Goal: Transaction & Acquisition: Purchase product/service

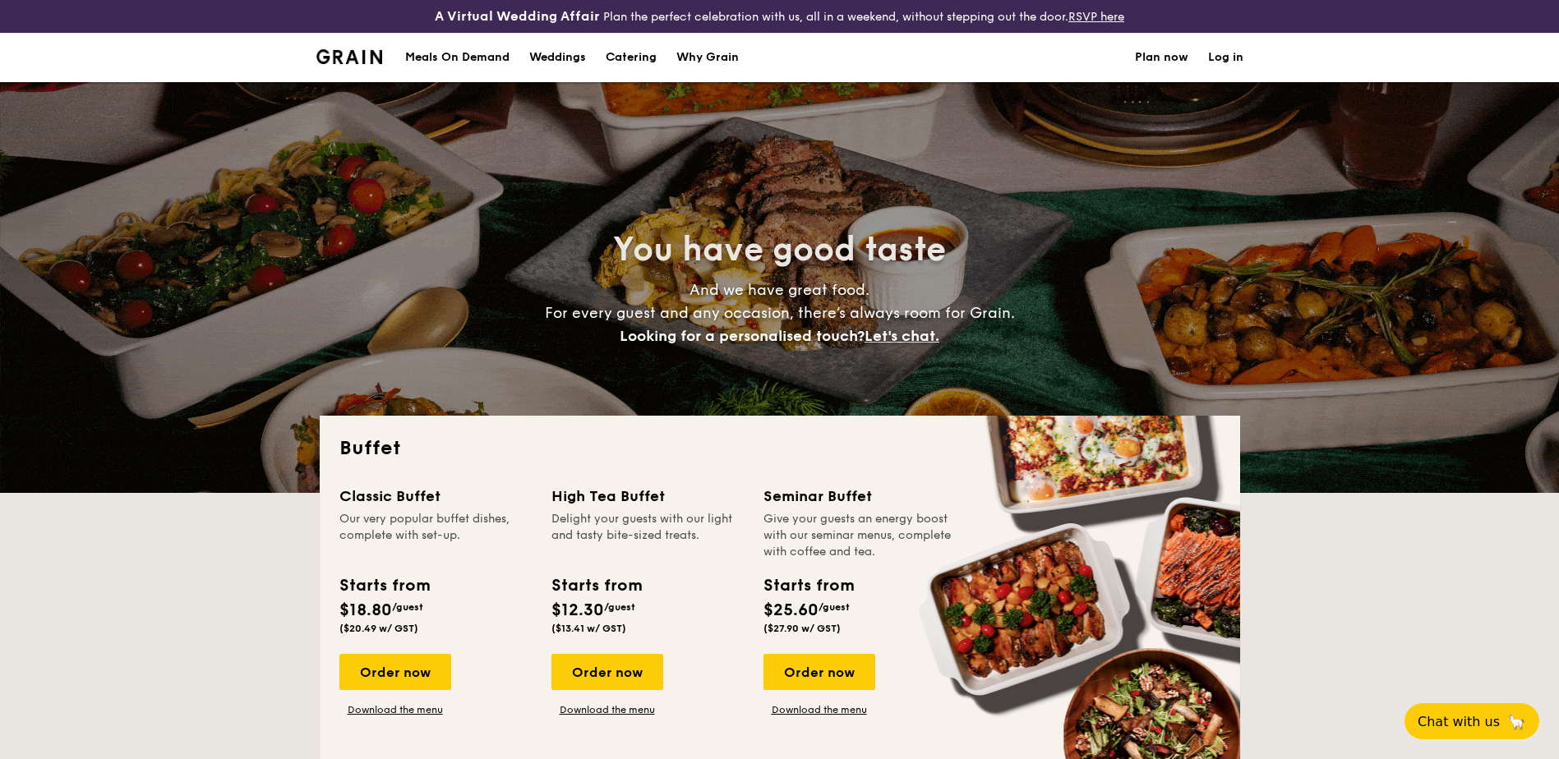
select select
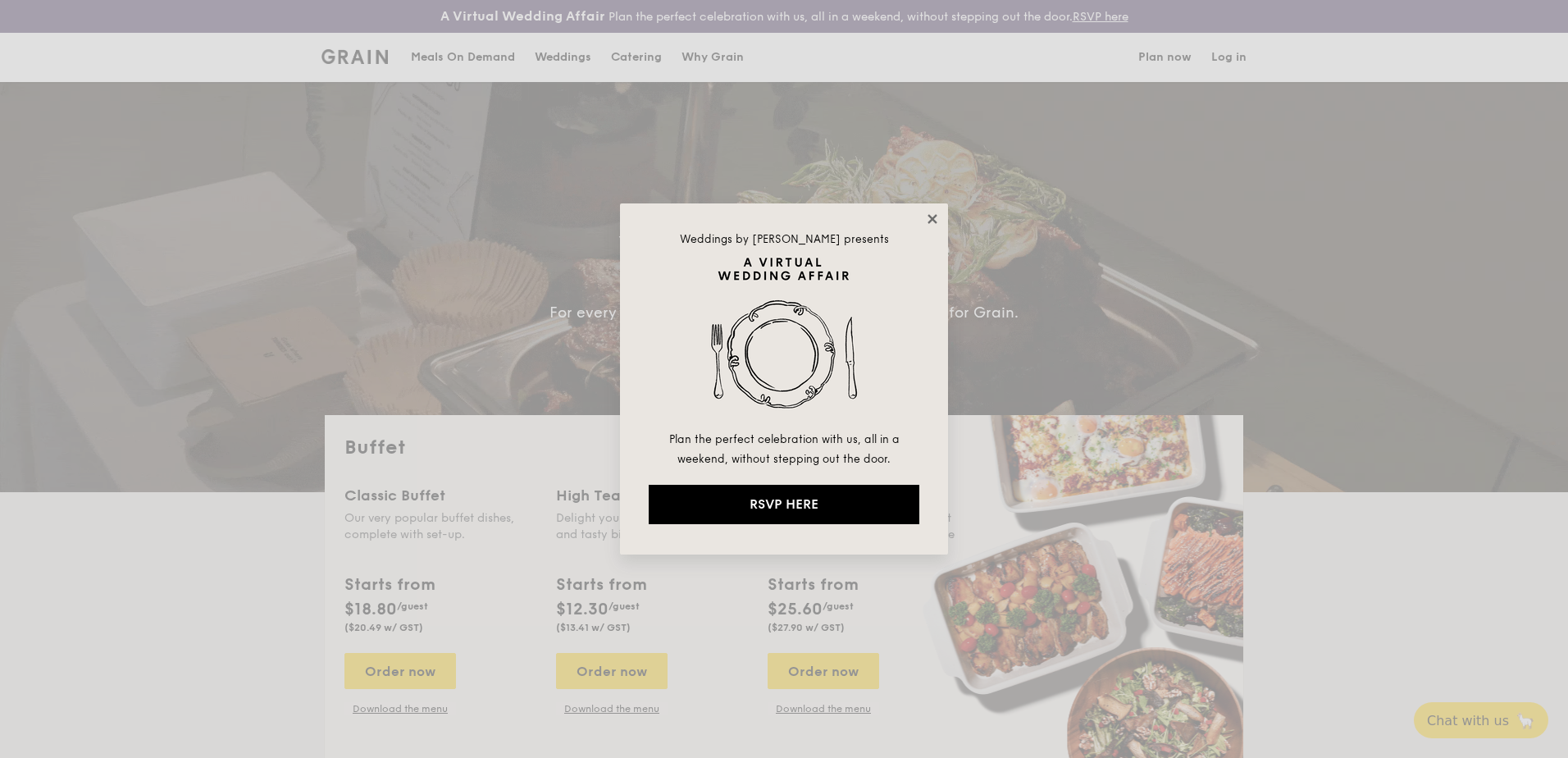
click at [932, 214] on icon at bounding box center [932, 219] width 15 height 15
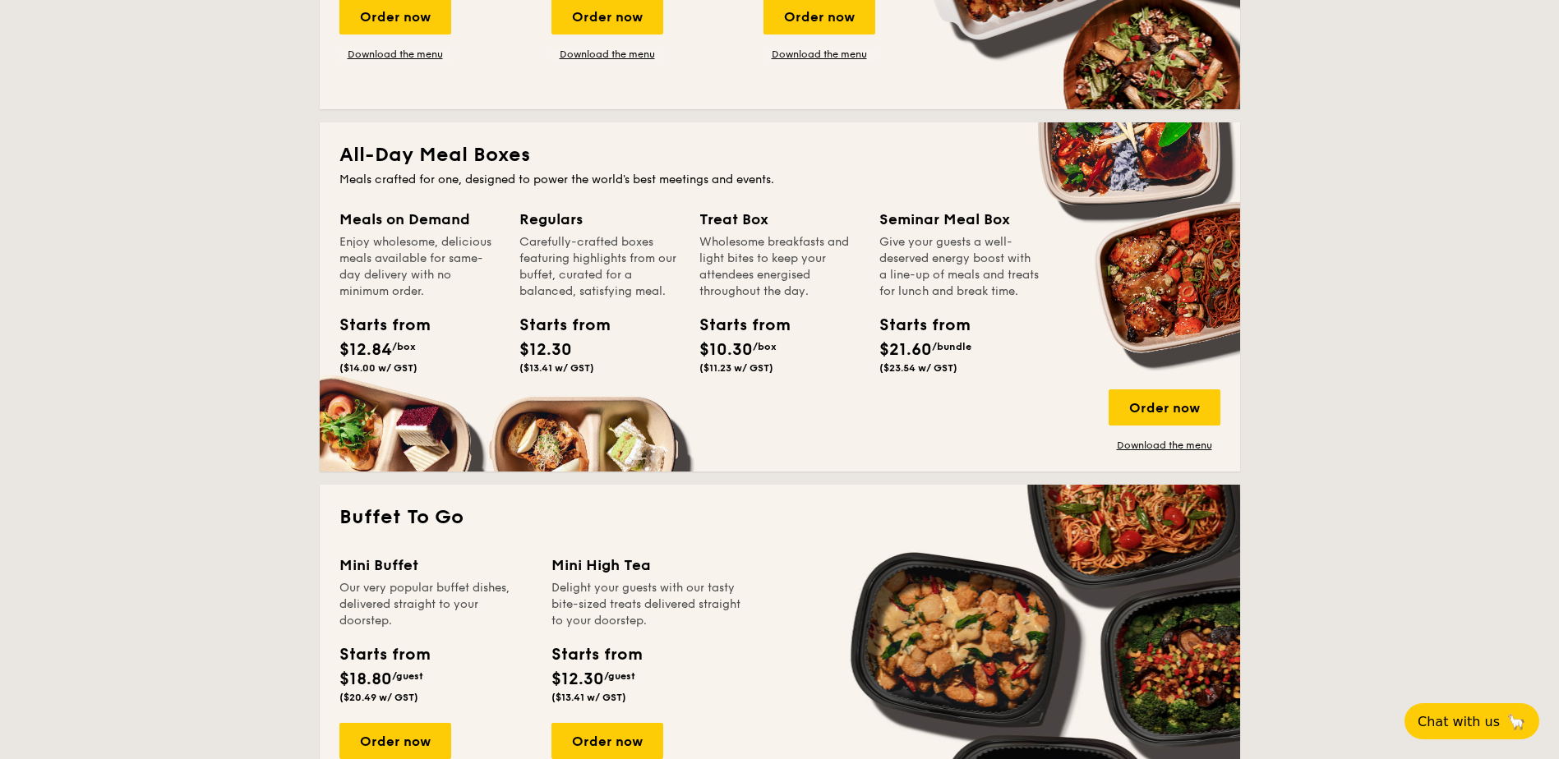
scroll to position [657, 0]
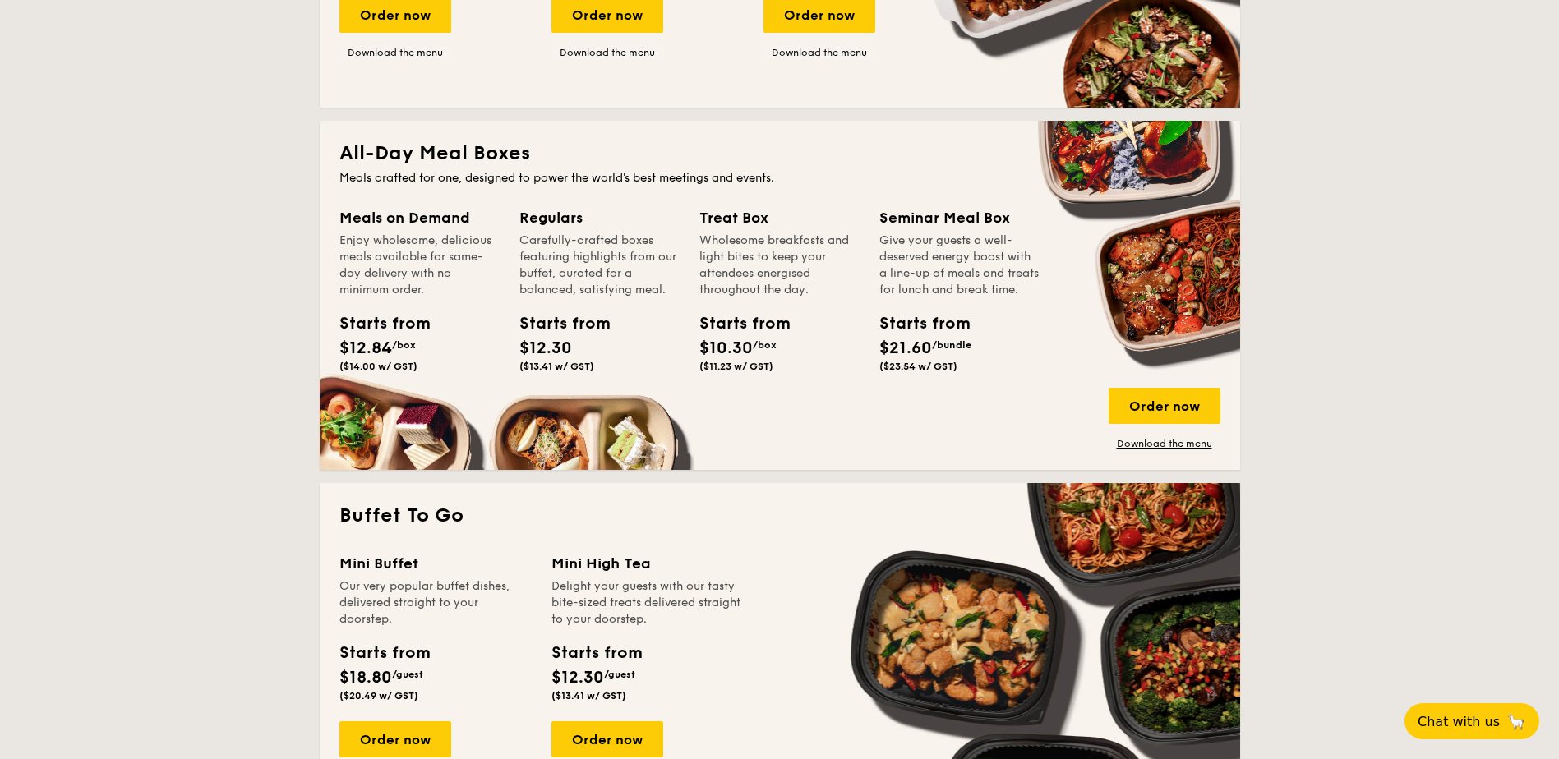
drag, startPoint x: 636, startPoint y: 356, endPoint x: 505, endPoint y: 259, distance: 162.7
click at [505, 259] on div "Meals on Demand Enjoy wholesome, delicious meals available for same-day deliver…" at bounding box center [779, 328] width 881 height 244
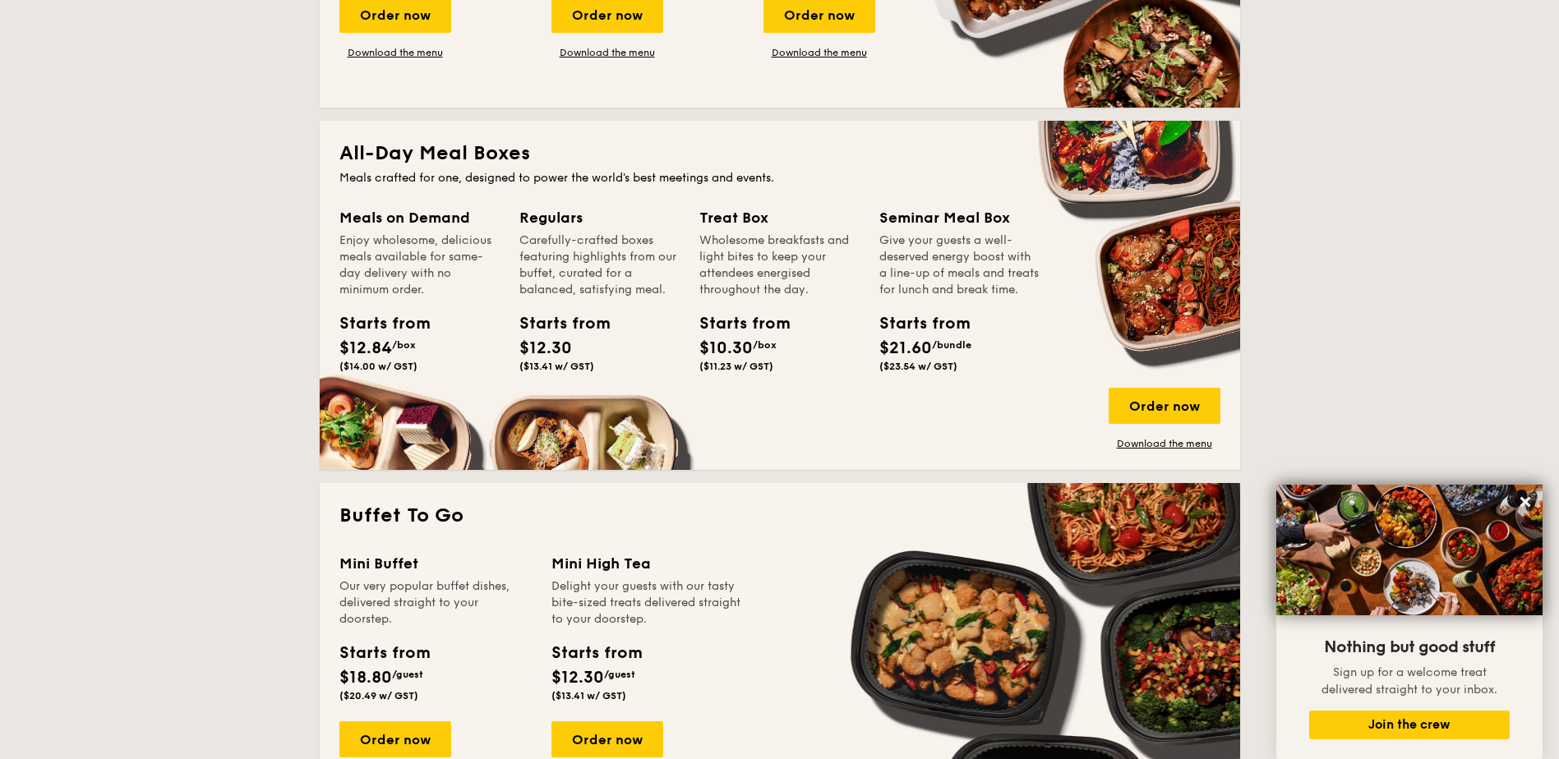
click at [565, 381] on div "Regulars Carefully-crafted boxes featuring highlights from our buffet, curated …" at bounding box center [609, 312] width 180 height 212
click at [564, 412] on div "Regulars Carefully-crafted boxes featuring highlights from our buffet, curated …" at bounding box center [609, 312] width 180 height 212
click at [557, 238] on div "Carefully-crafted boxes featuring highlights from our buffet, curated for a bal…" at bounding box center [599, 266] width 160 height 66
click at [1117, 405] on div "Order now" at bounding box center [1165, 406] width 112 height 36
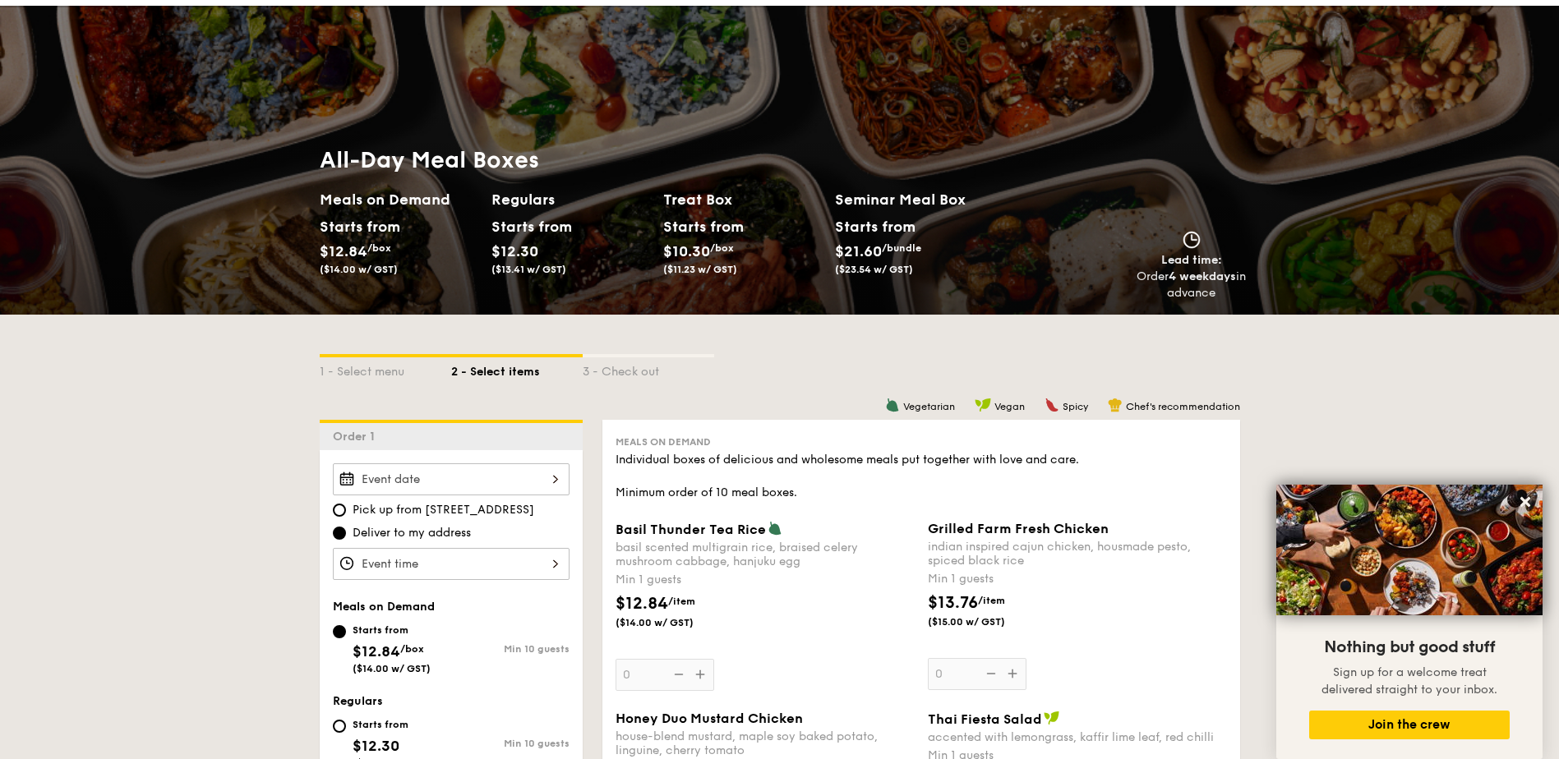
scroll to position [329, 0]
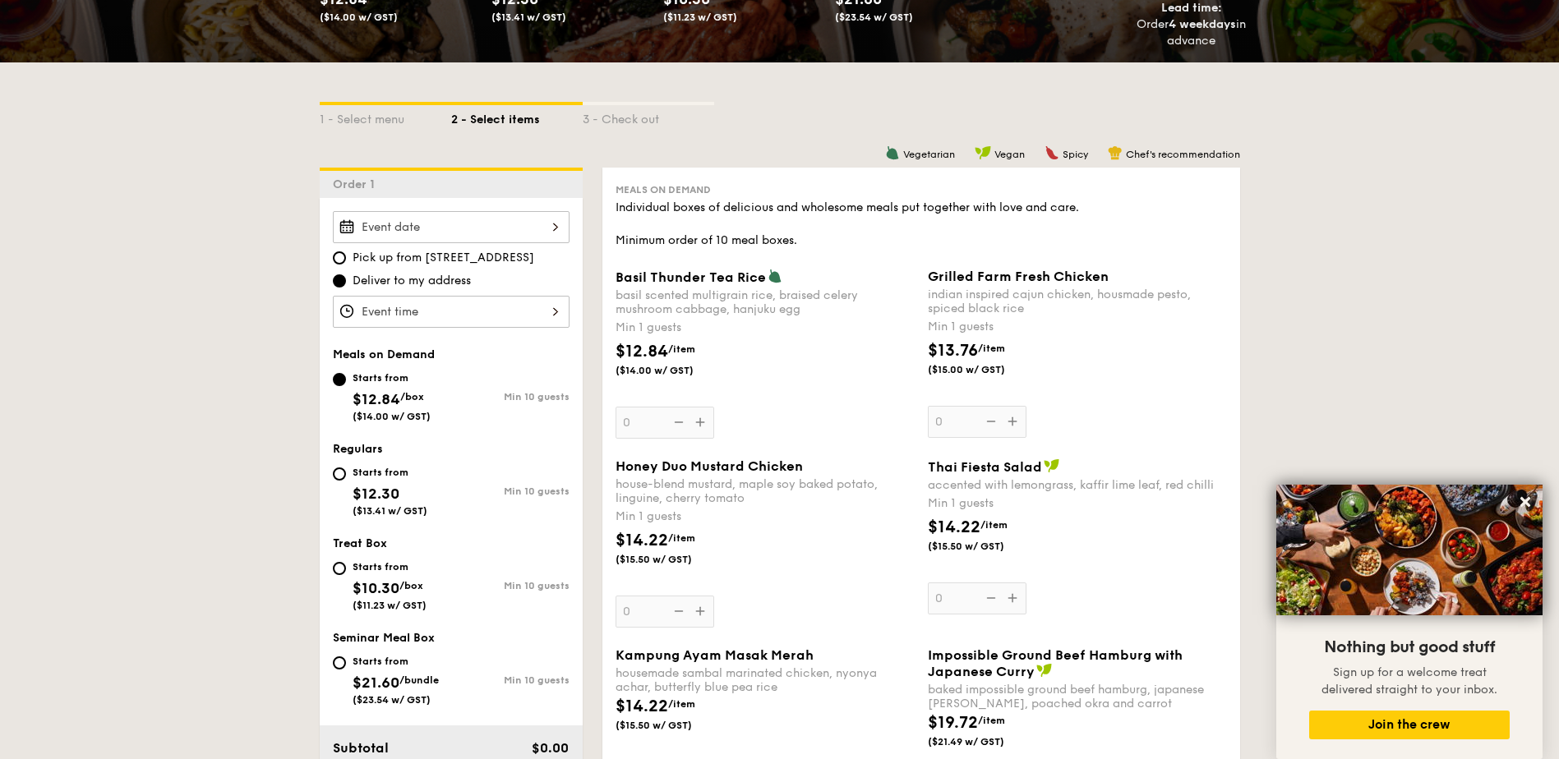
click at [429, 309] on div at bounding box center [451, 312] width 237 height 32
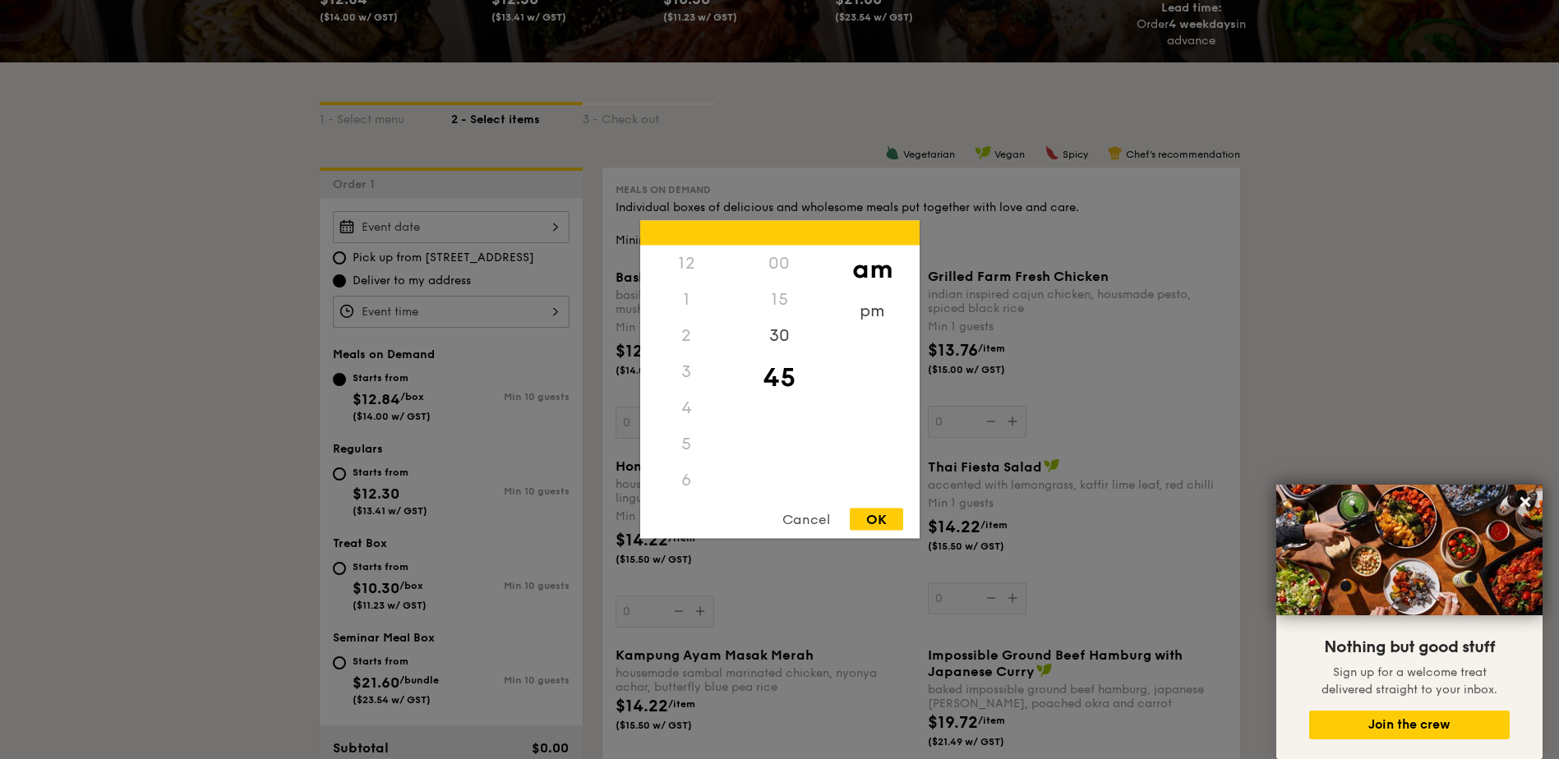
scroll to position [181, 0]
click at [422, 237] on div at bounding box center [779, 379] width 1559 height 759
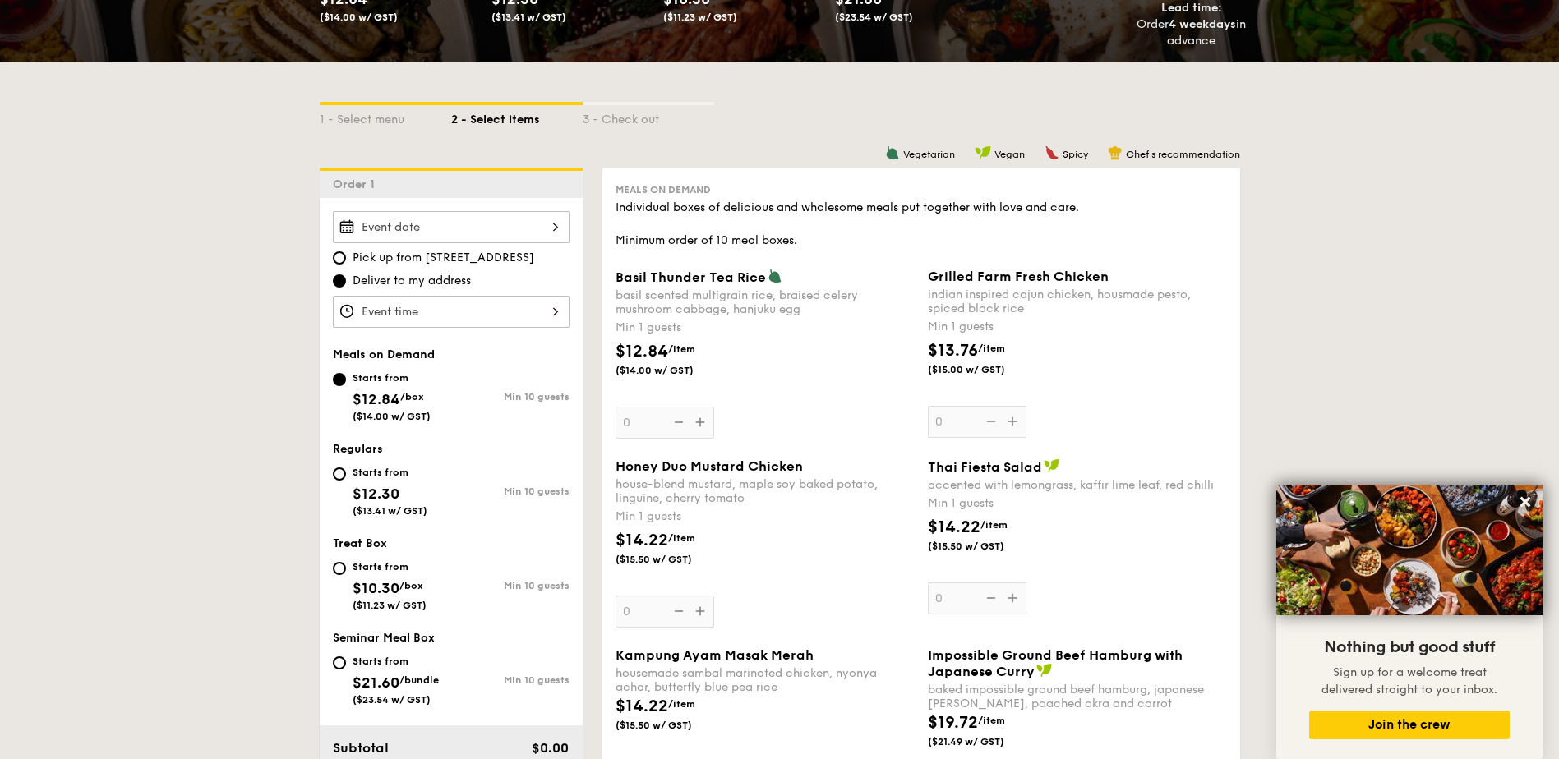
click at [422, 222] on div at bounding box center [779, 379] width 1559 height 759
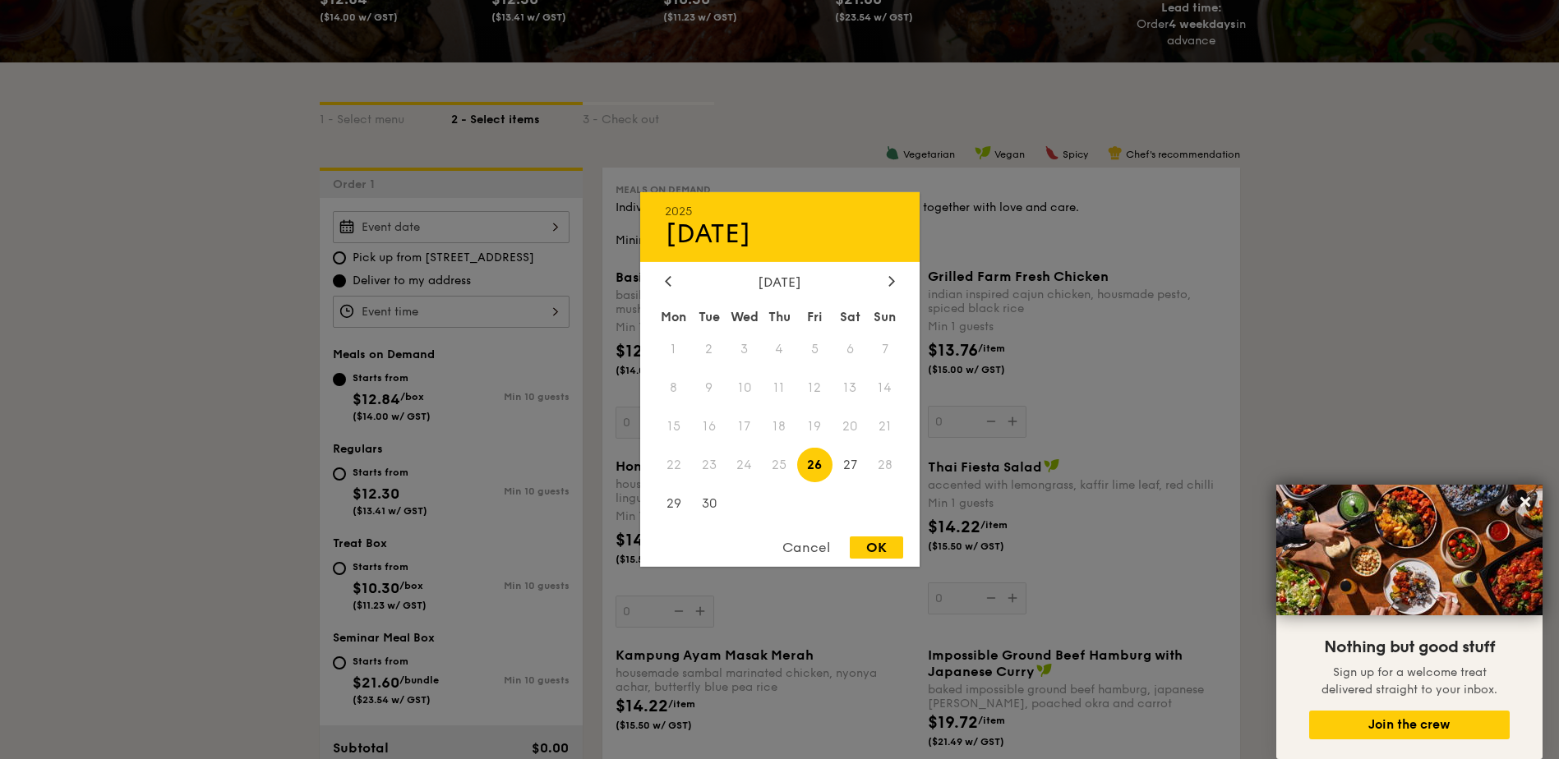
click at [446, 225] on div "2025 Sep [DATE] Tue Wed Thu Fri Sat Sun 1 2 3 4 5 6 7 8 9 10 11 12 13 14 15 16 …" at bounding box center [451, 227] width 237 height 32
click at [786, 465] on span "25" at bounding box center [779, 464] width 35 height 35
click at [717, 477] on span "23" at bounding box center [708, 464] width 35 height 35
click at [667, 467] on span "22" at bounding box center [674, 464] width 35 height 35
click at [703, 464] on span "23" at bounding box center [708, 464] width 35 height 35
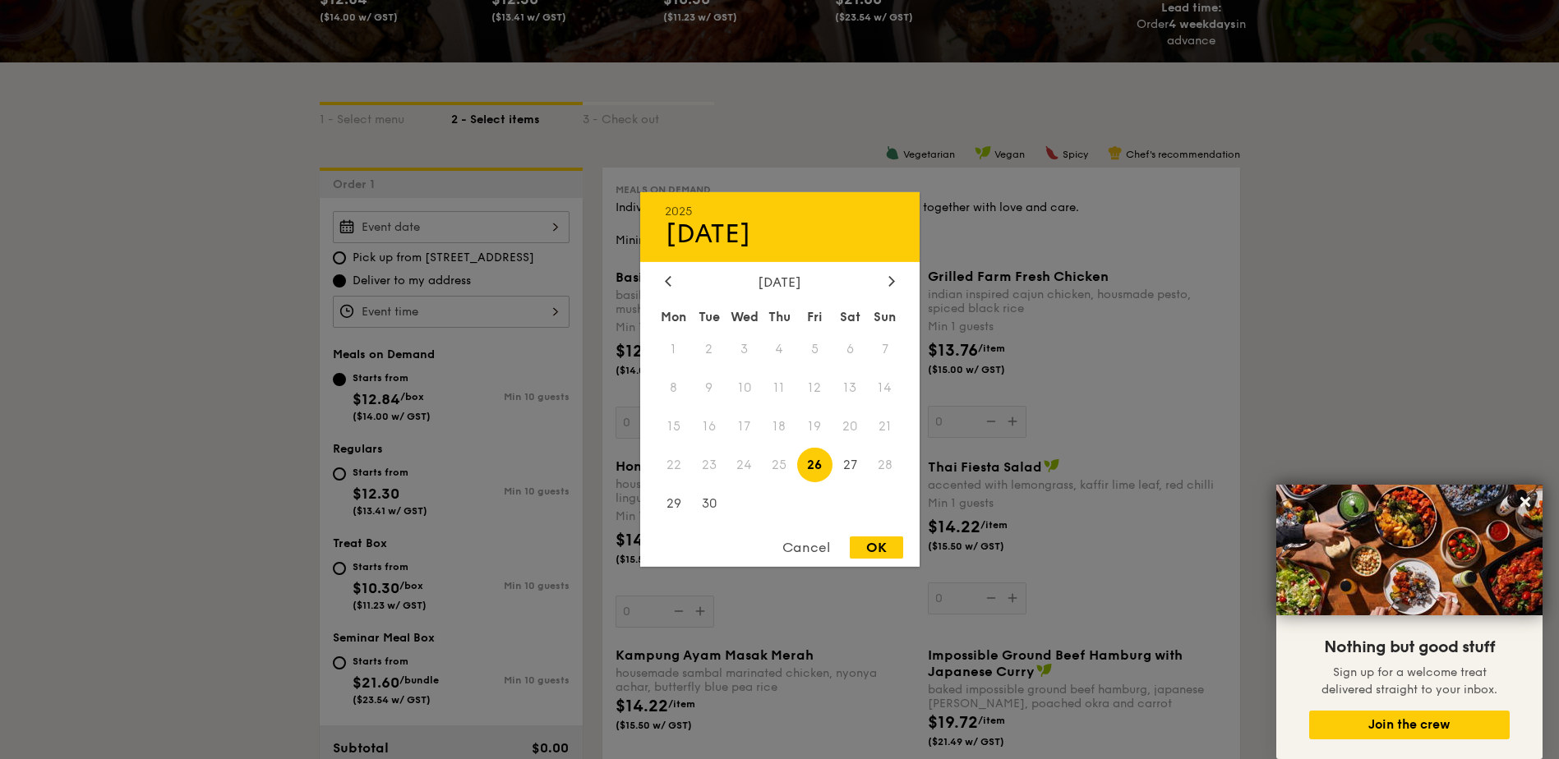
click at [761, 462] on span "24" at bounding box center [744, 464] width 35 height 35
click at [750, 463] on span "24" at bounding box center [744, 464] width 35 height 35
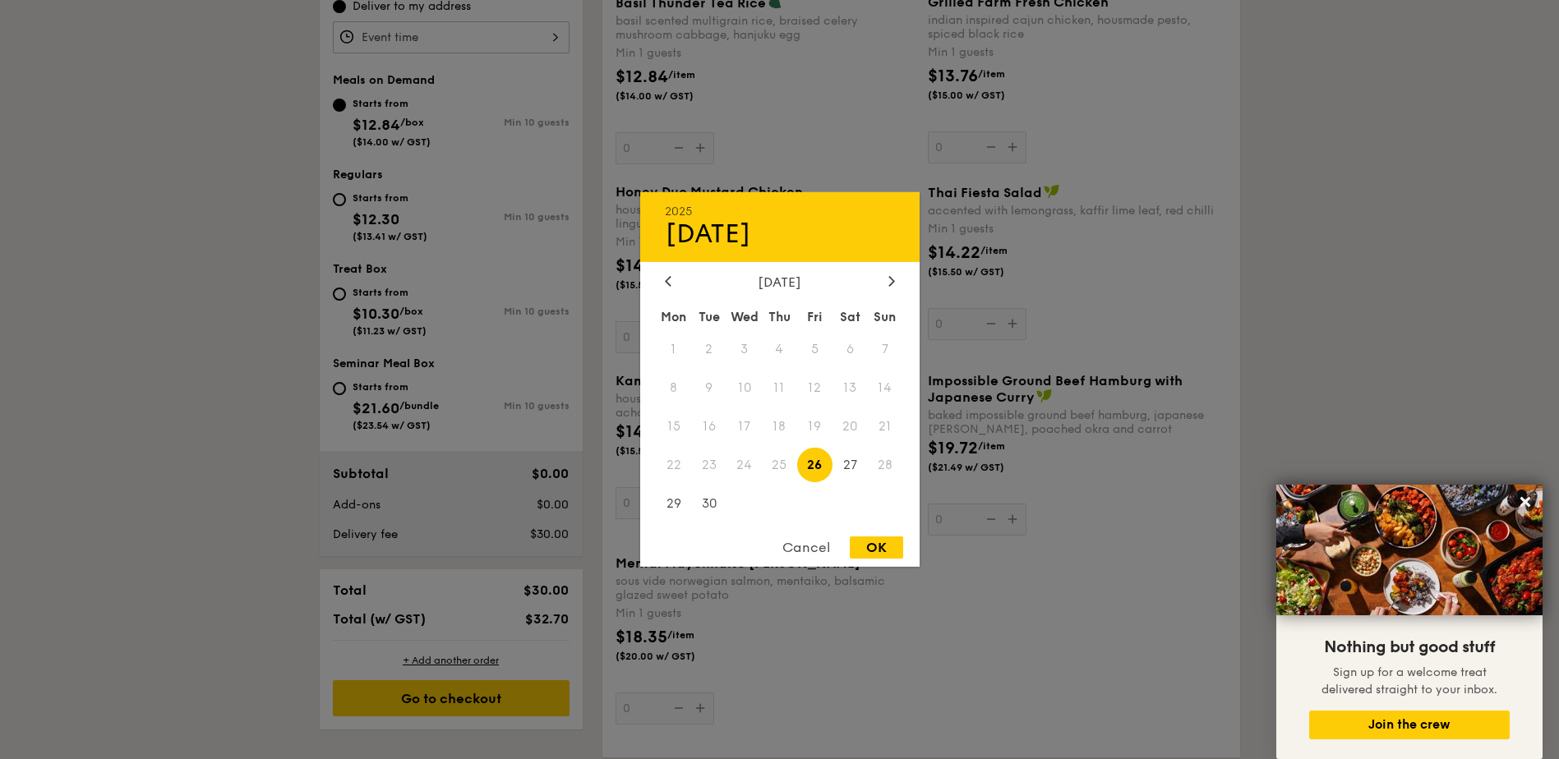
scroll to position [740, 0]
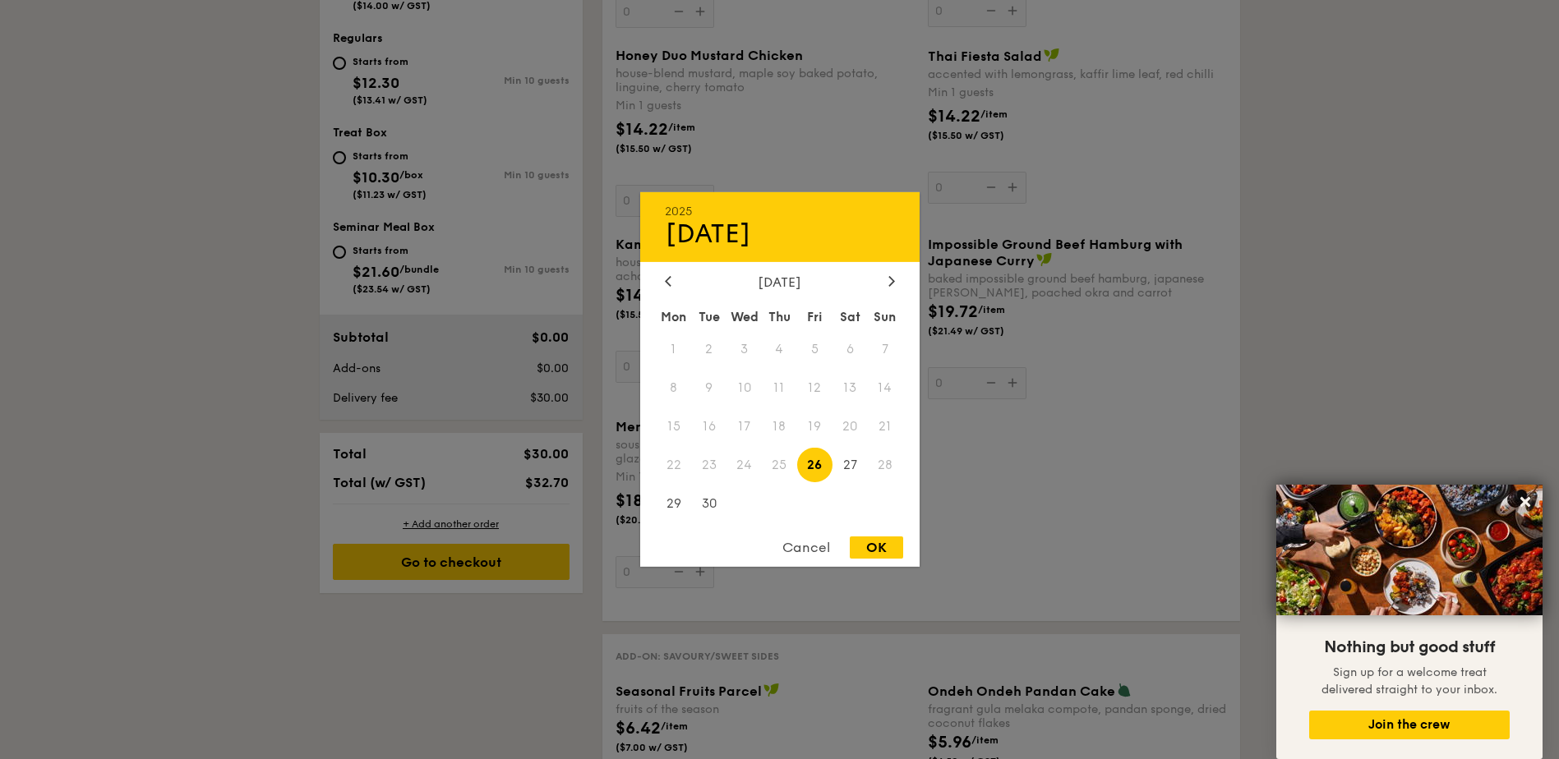
click at [752, 464] on span "24" at bounding box center [744, 464] width 35 height 35
click at [750, 461] on span "24" at bounding box center [744, 464] width 35 height 35
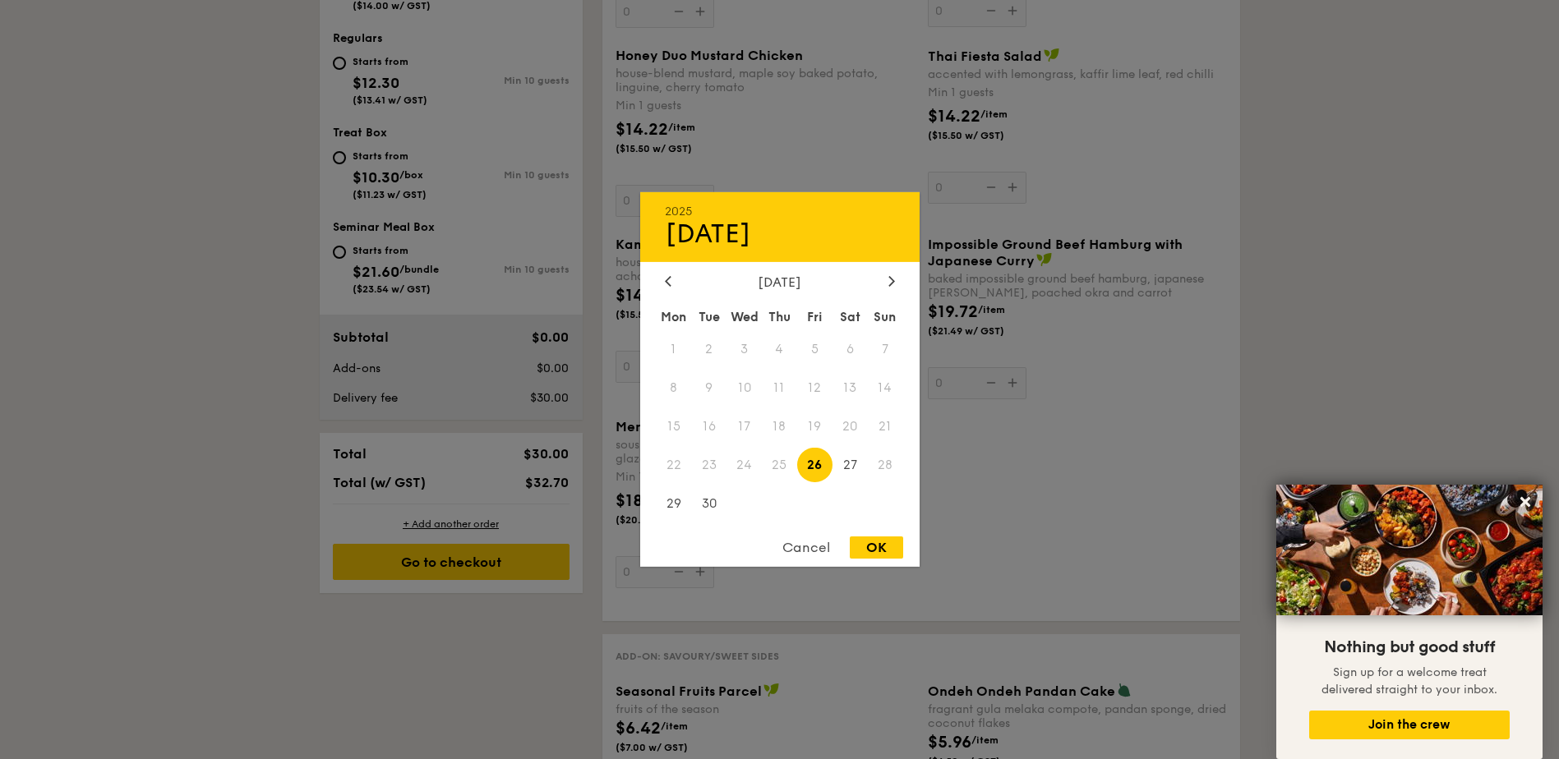
click at [750, 461] on span "24" at bounding box center [744, 464] width 35 height 35
click at [824, 544] on div "Cancel" at bounding box center [806, 548] width 81 height 22
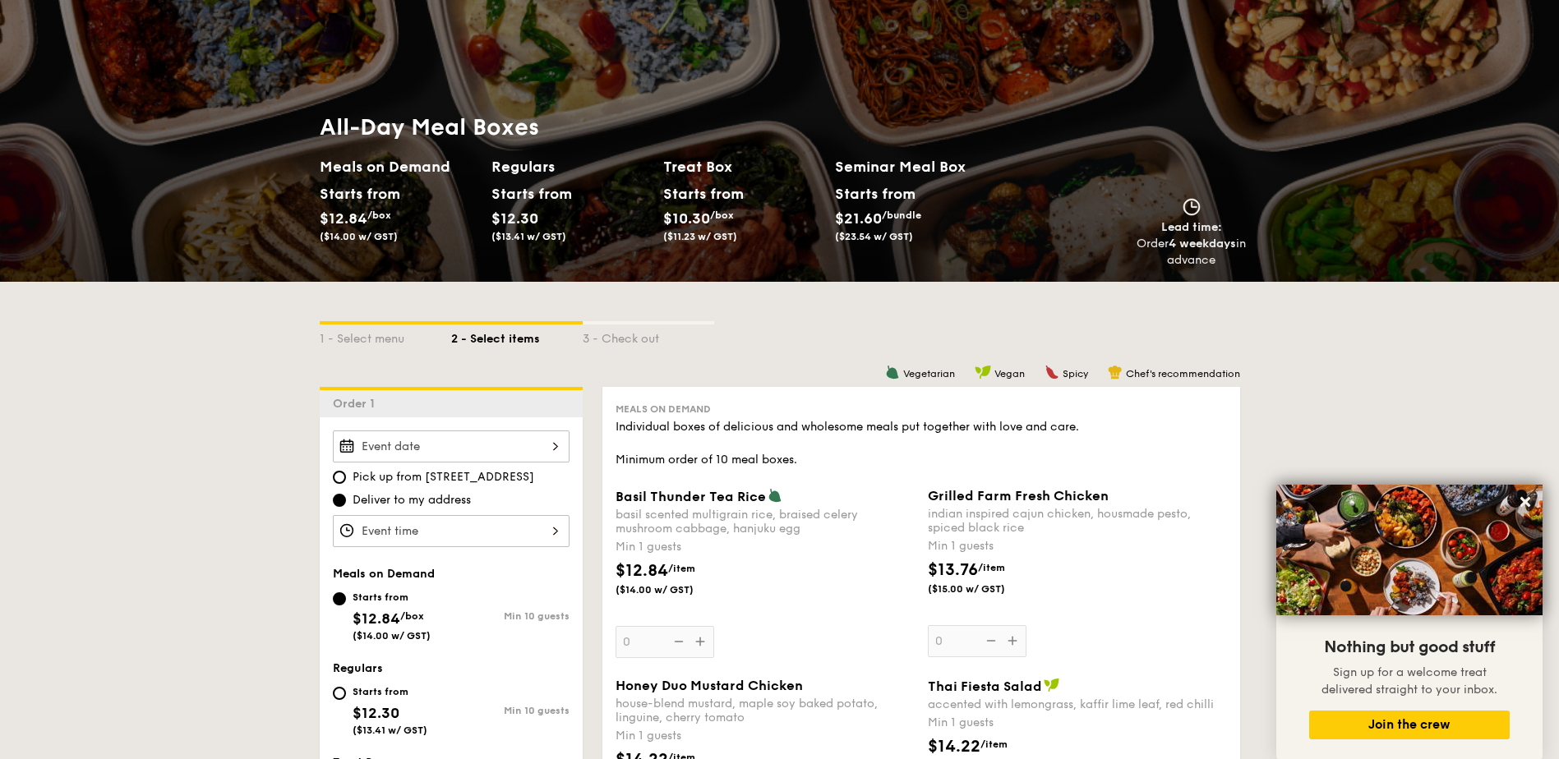
scroll to position [0, 0]
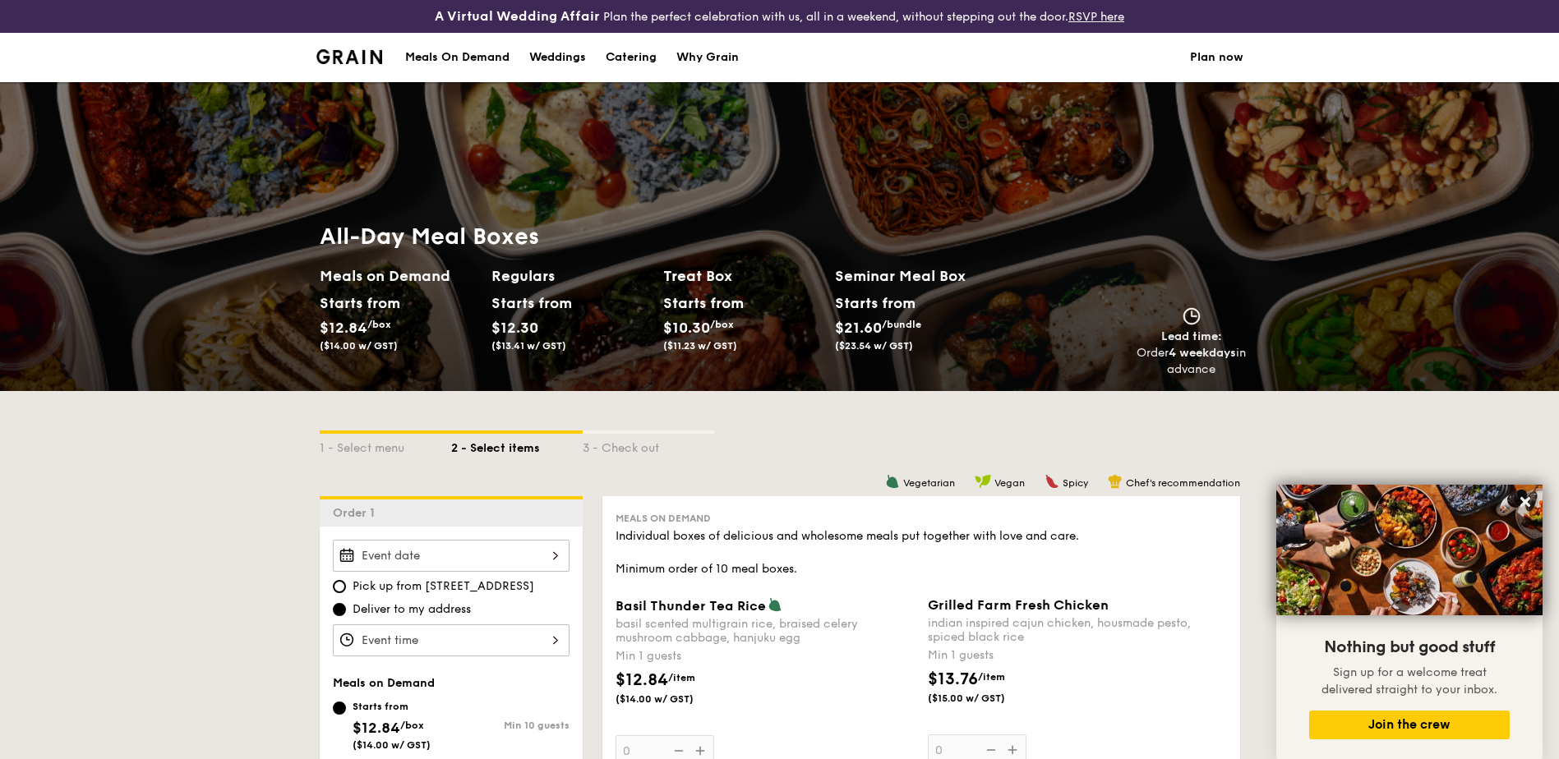
drag, startPoint x: 1224, startPoint y: 364, endPoint x: 1123, endPoint y: 325, distance: 107.5
click at [1123, 326] on div "Lead time: Order 4 weekdays in advance" at bounding box center [1130, 342] width 247 height 71
drag, startPoint x: 1123, startPoint y: 325, endPoint x: 1146, endPoint y: 333, distance: 24.2
click at [1146, 333] on div "Lead time: Order 4 weekdays in advance" at bounding box center [1192, 342] width 110 height 71
drag, startPoint x: 1225, startPoint y: 372, endPoint x: 1145, endPoint y: 357, distance: 81.2
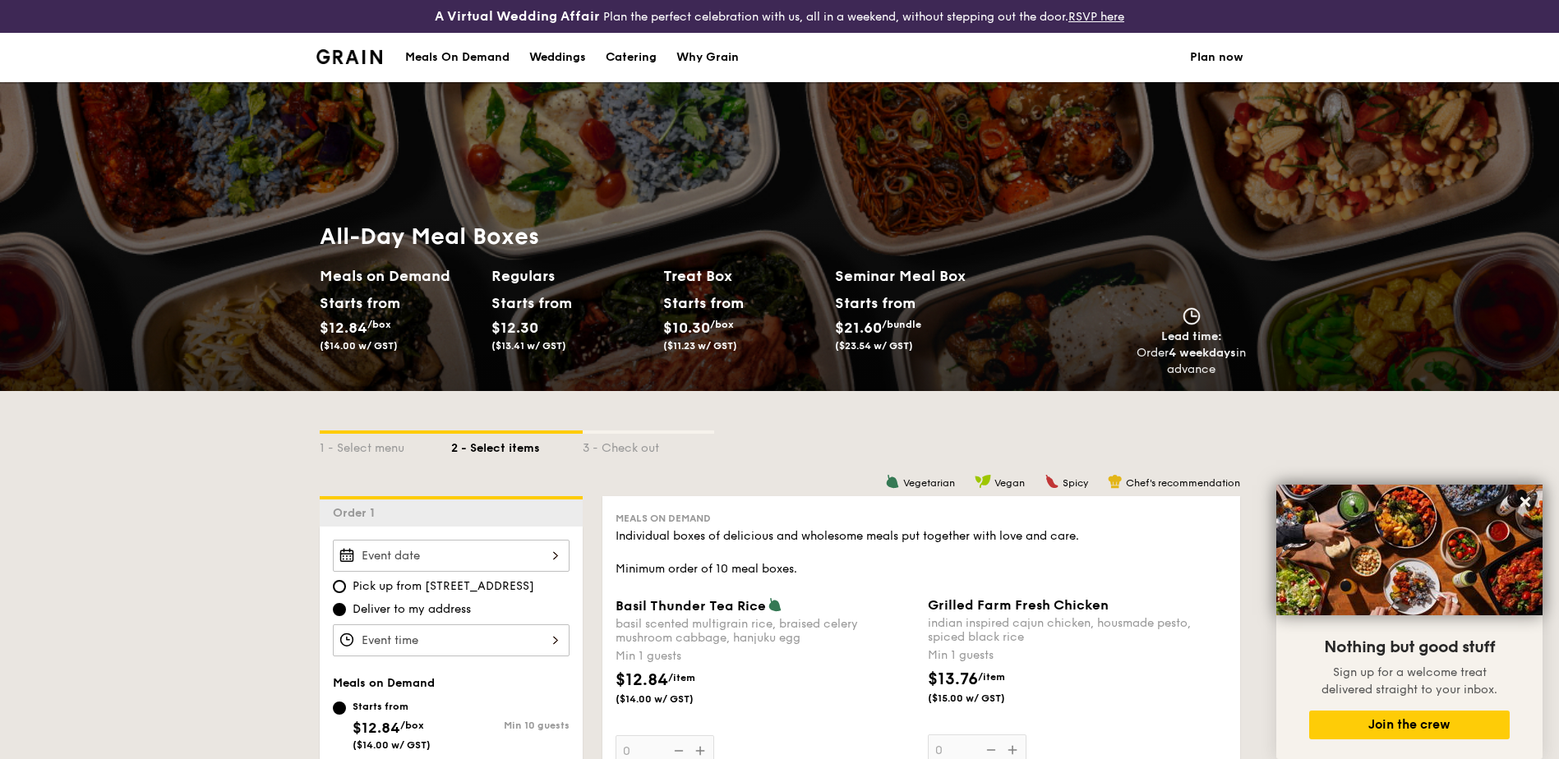
click at [1145, 357] on div "Order 4 weekdays in advance" at bounding box center [1192, 361] width 110 height 33
click at [717, 417] on div "1 - Select menu 2 - Select items 3 - Check out" at bounding box center [780, 443] width 920 height 105
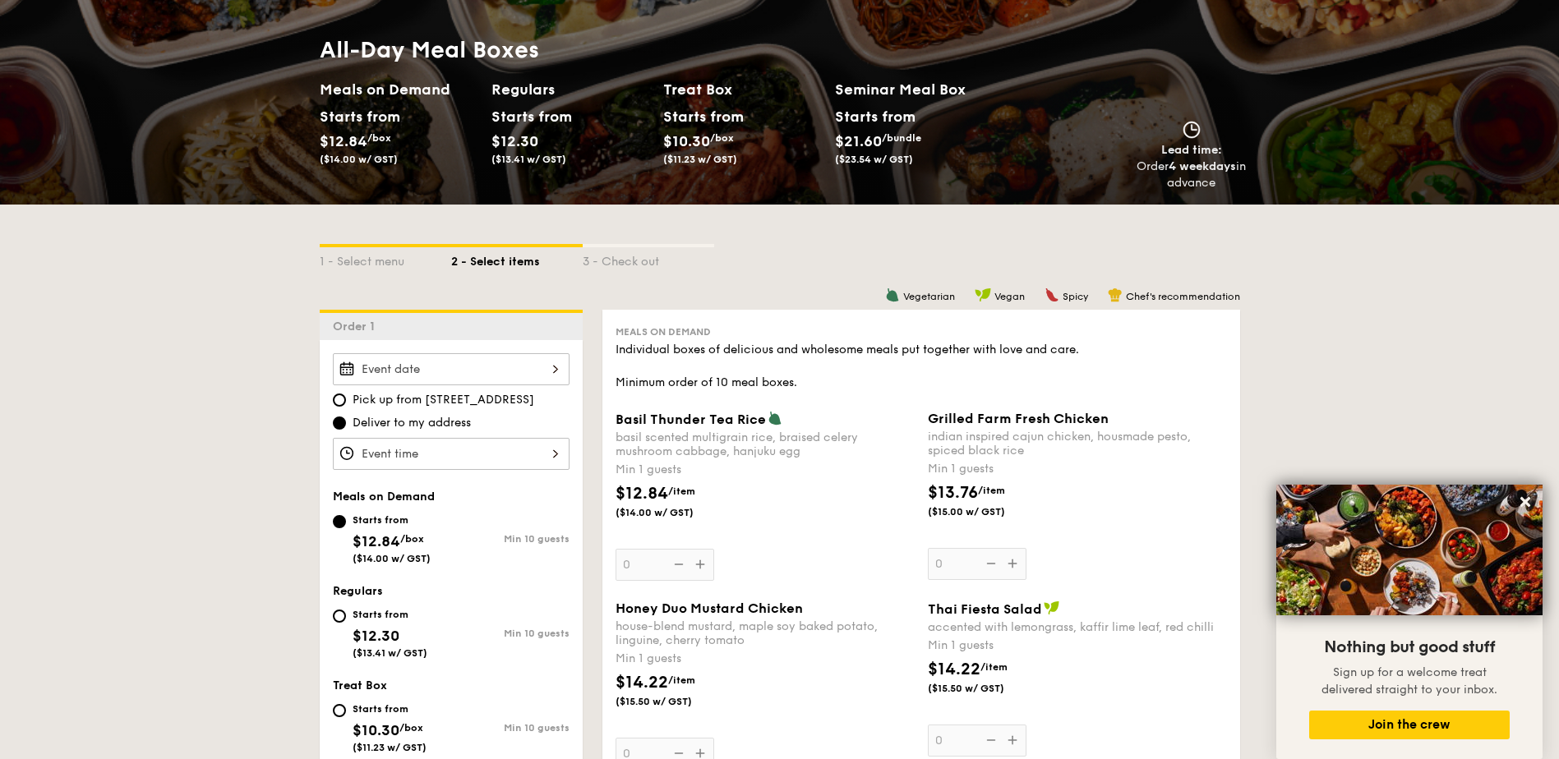
scroll to position [493, 0]
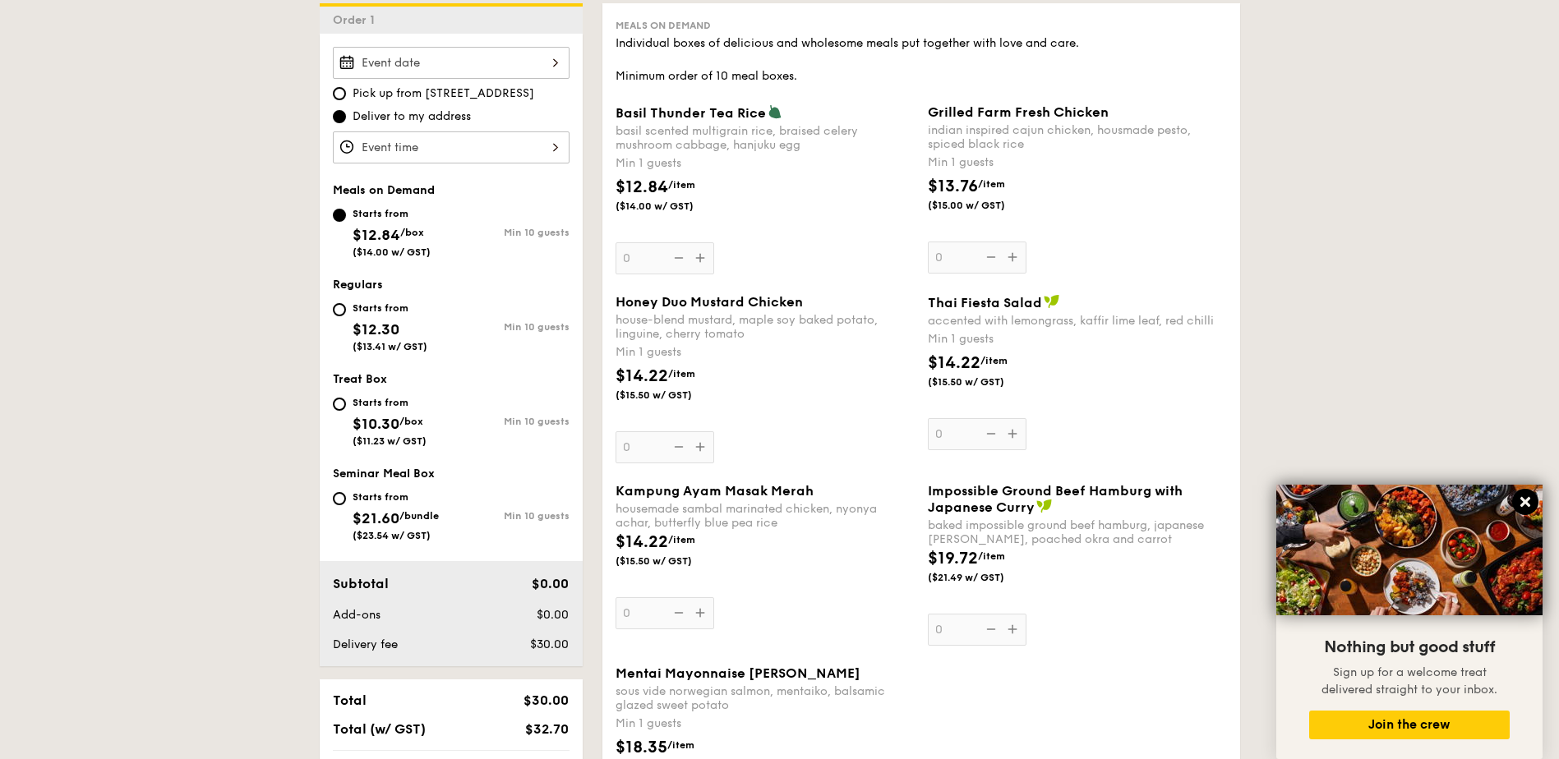
click at [1515, 500] on button at bounding box center [1525, 502] width 26 height 26
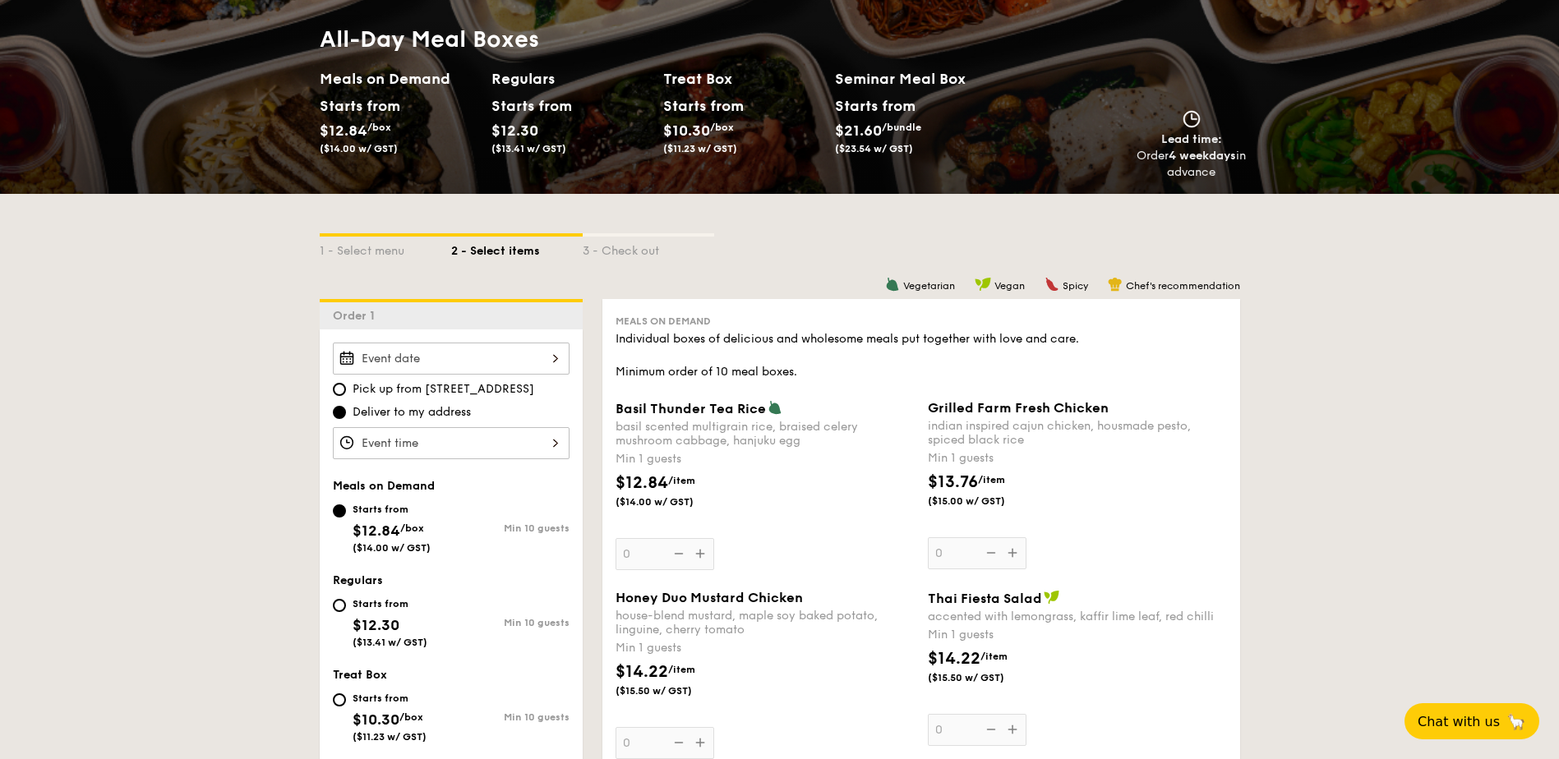
scroll to position [0, 0]
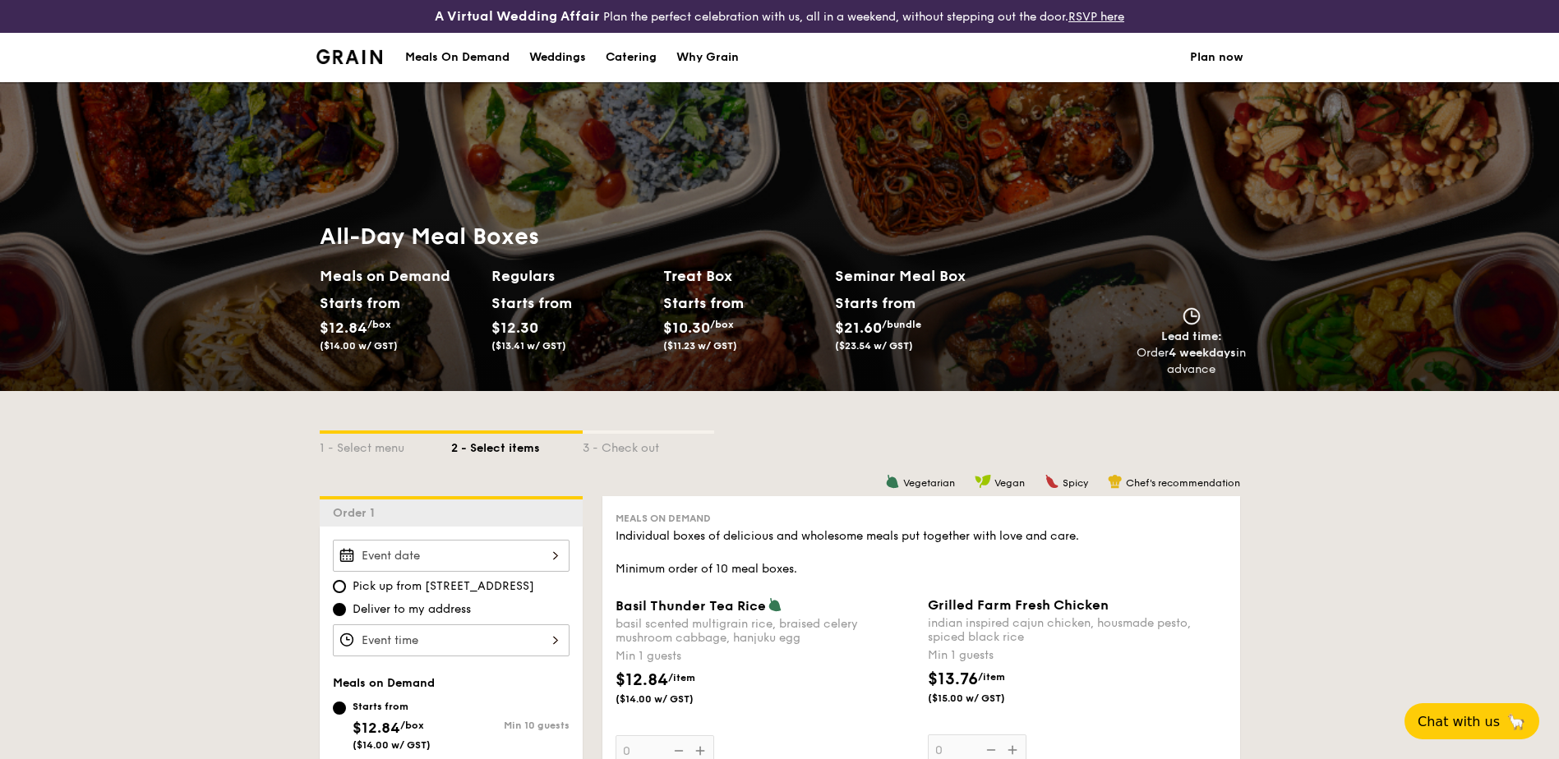
drag, startPoint x: 597, startPoint y: 208, endPoint x: 844, endPoint y: 310, distance: 266.8
click at [844, 310] on div "All-Day Meal Boxes Meals on Demand Starts from $12.84 /box ($14.00 w/ GST) Regu…" at bounding box center [779, 236] width 1559 height 309
drag, startPoint x: 844, startPoint y: 310, endPoint x: 713, endPoint y: 375, distance: 146.7
click at [713, 375] on div "Treat Box Starts from $10.30 /box ($11.23 w/ GST)" at bounding box center [749, 321] width 172 height 113
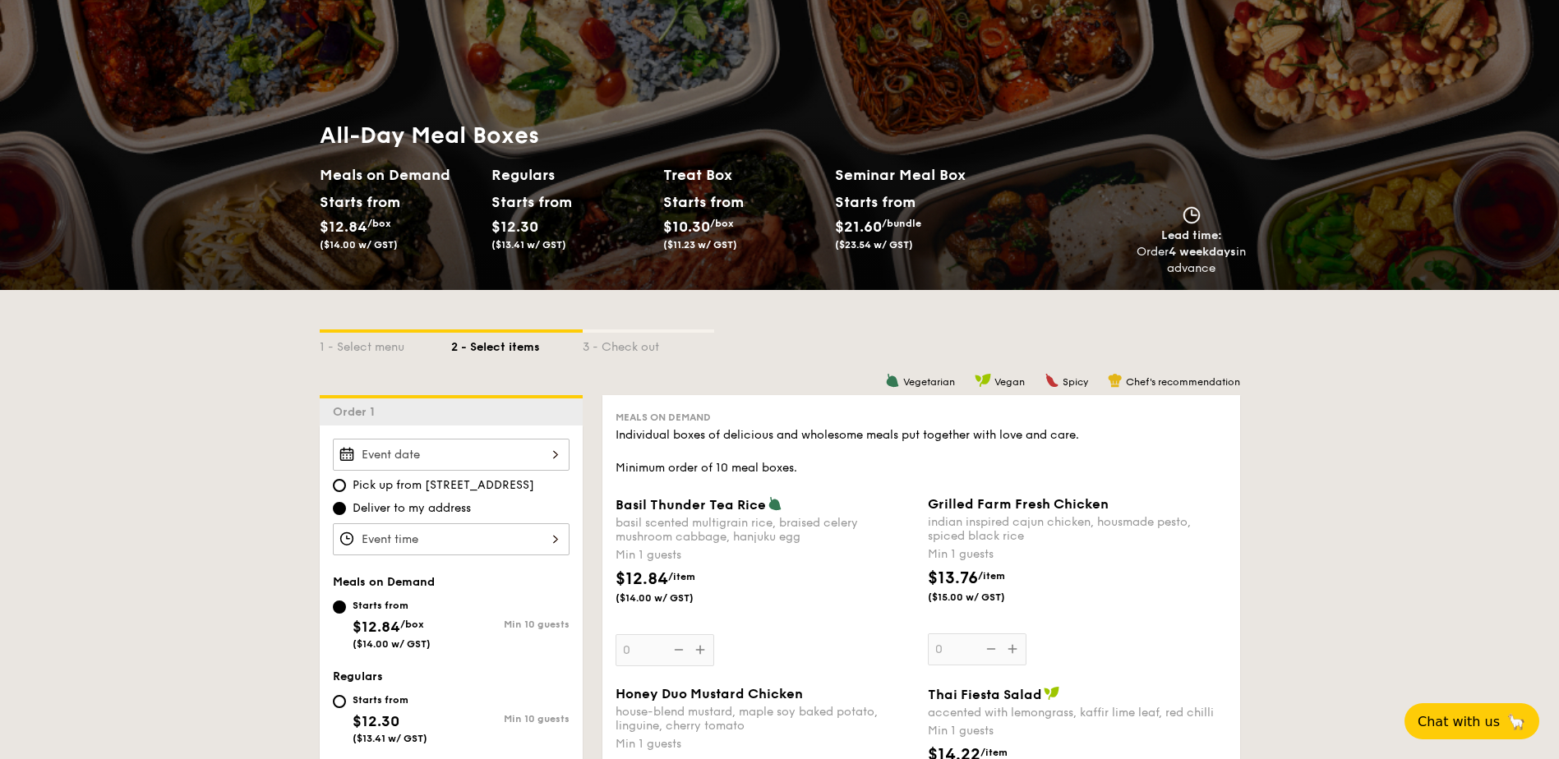
scroll to position [247, 0]
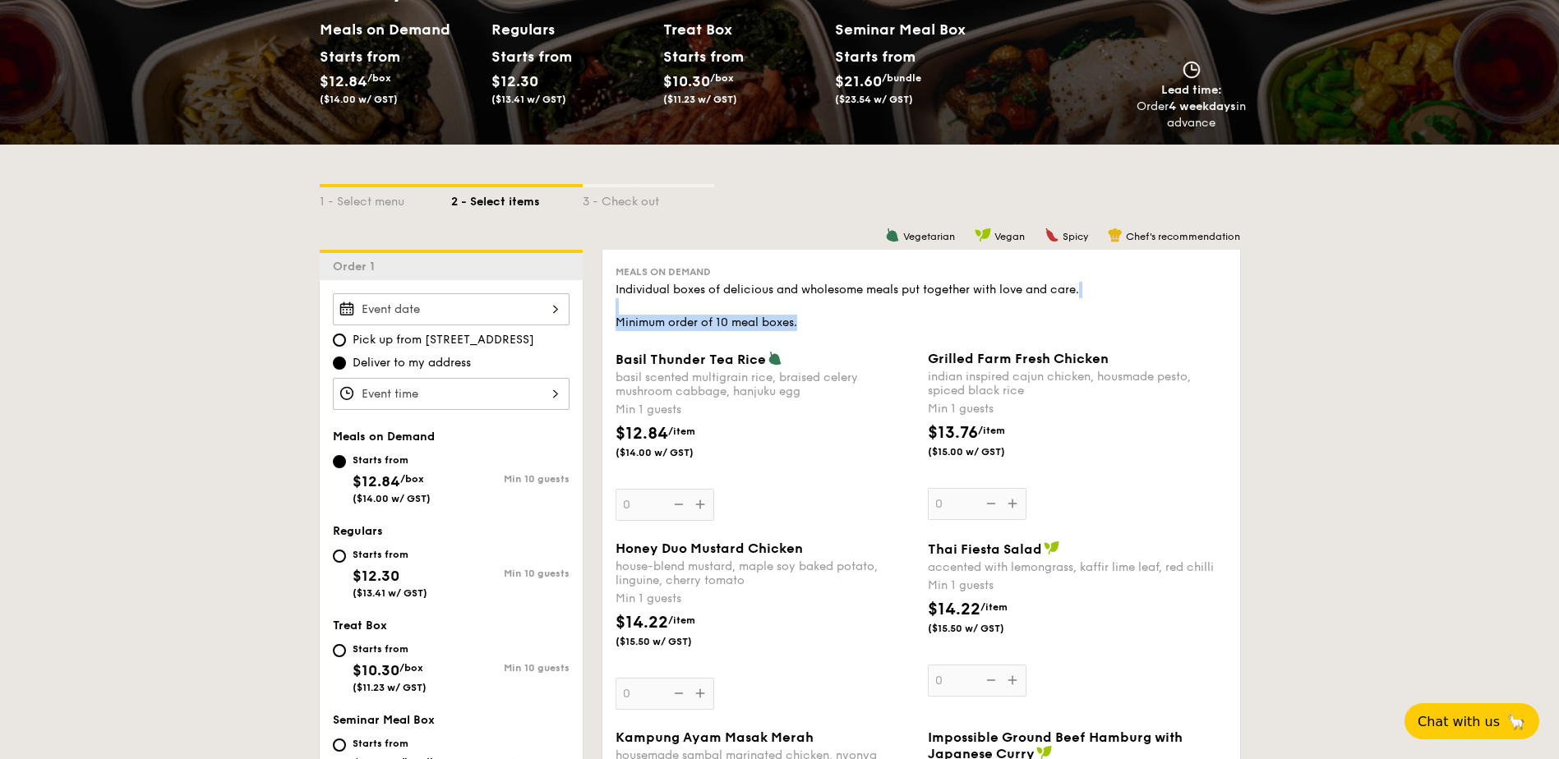
drag, startPoint x: 837, startPoint y: 318, endPoint x: 669, endPoint y: 291, distance: 169.8
click at [671, 292] on div "Individual boxes of delicious and wholesome meals put together with love and ca…" at bounding box center [921, 306] width 611 height 49
click at [1151, 102] on div "Order 4 weekdays in advance" at bounding box center [1192, 115] width 110 height 33
click at [1474, 707] on button "Chat with us 🦙" at bounding box center [1471, 722] width 141 height 38
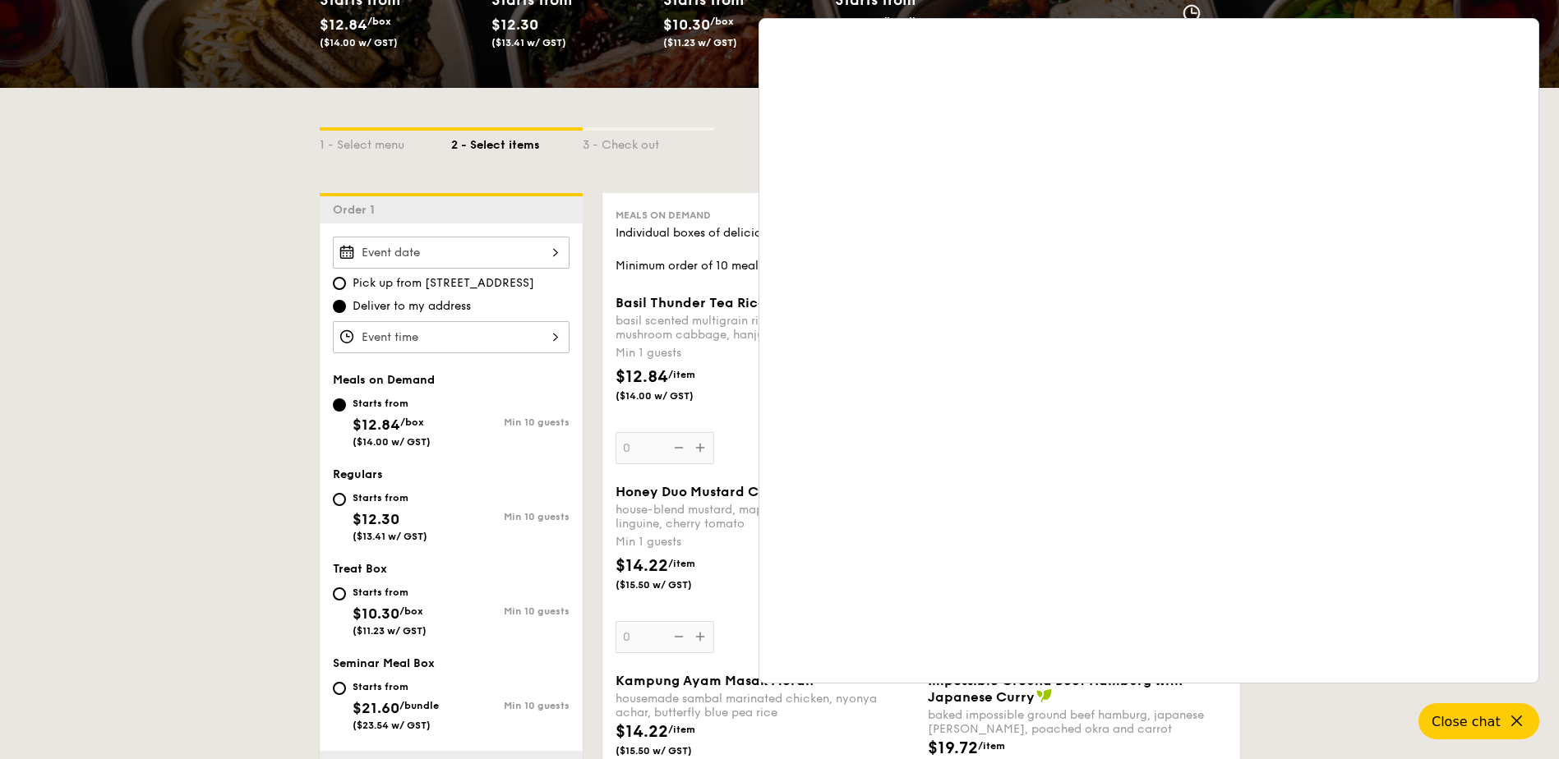
scroll to position [575, 0]
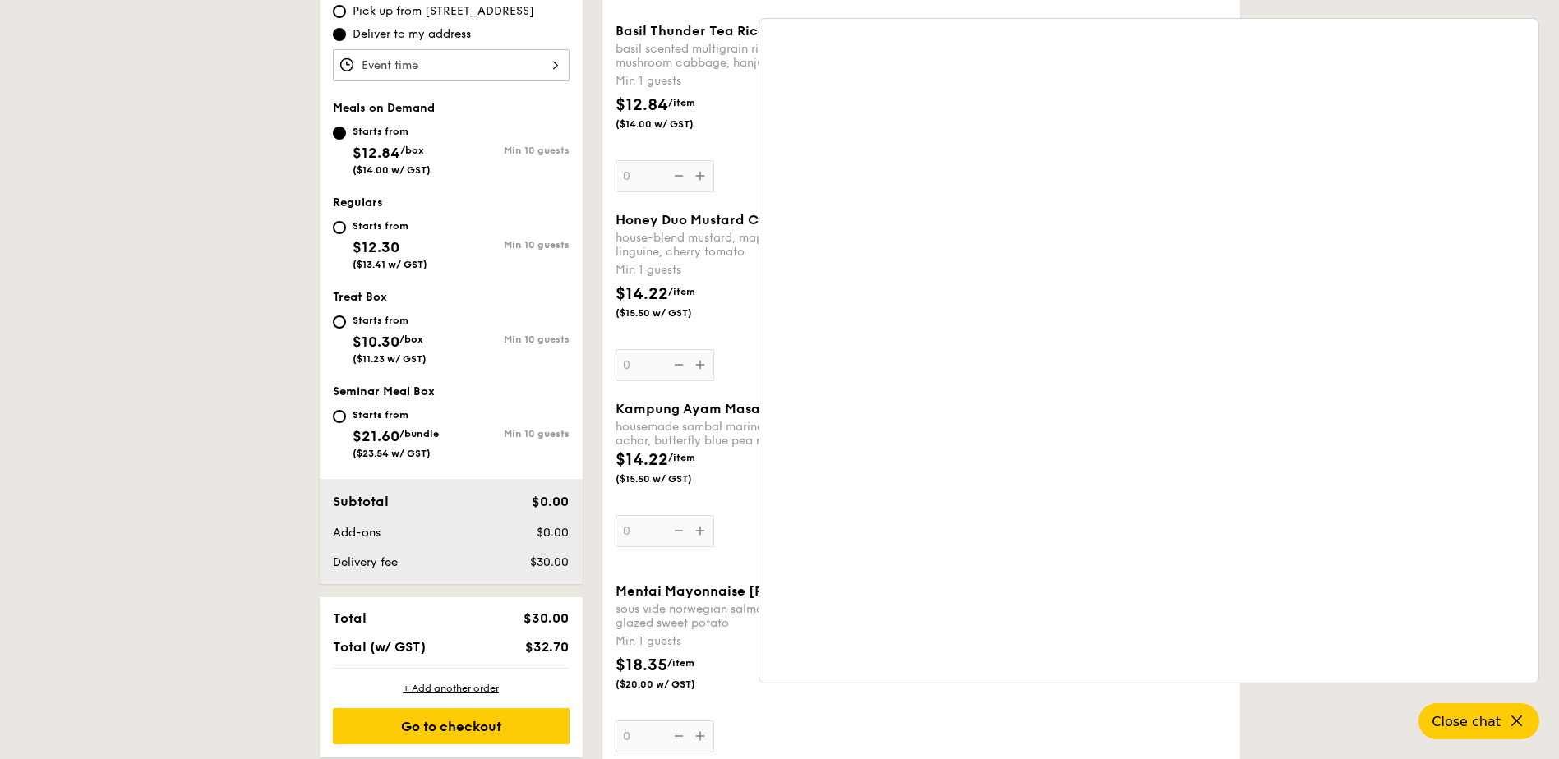
click at [661, 609] on div "sous vide norwegian salmon, mentaiko, balsamic glazed sweet potato" at bounding box center [765, 616] width 299 height 28
click at [661, 721] on input "0" at bounding box center [665, 737] width 99 height 32
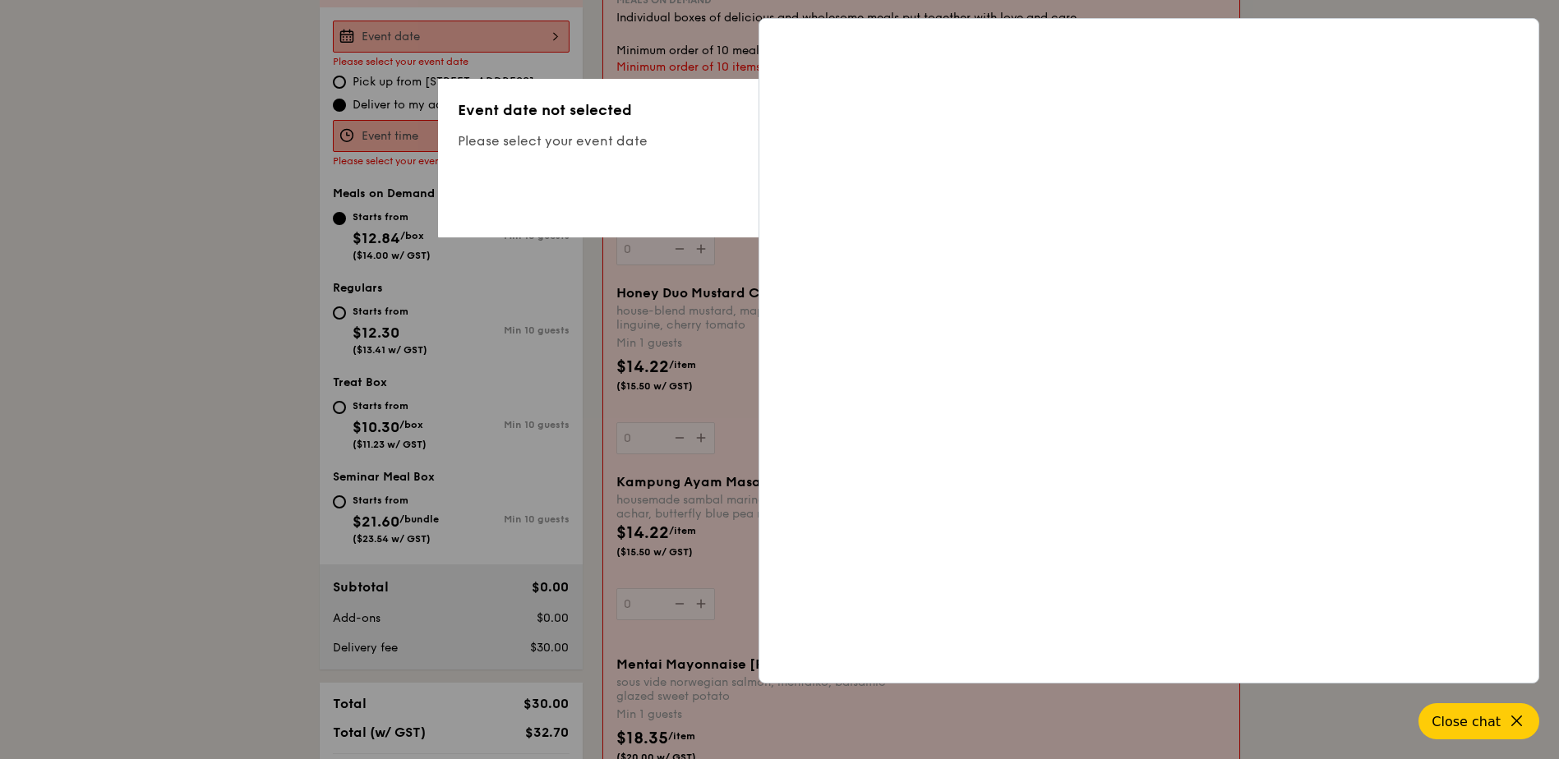
scroll to position [472, 0]
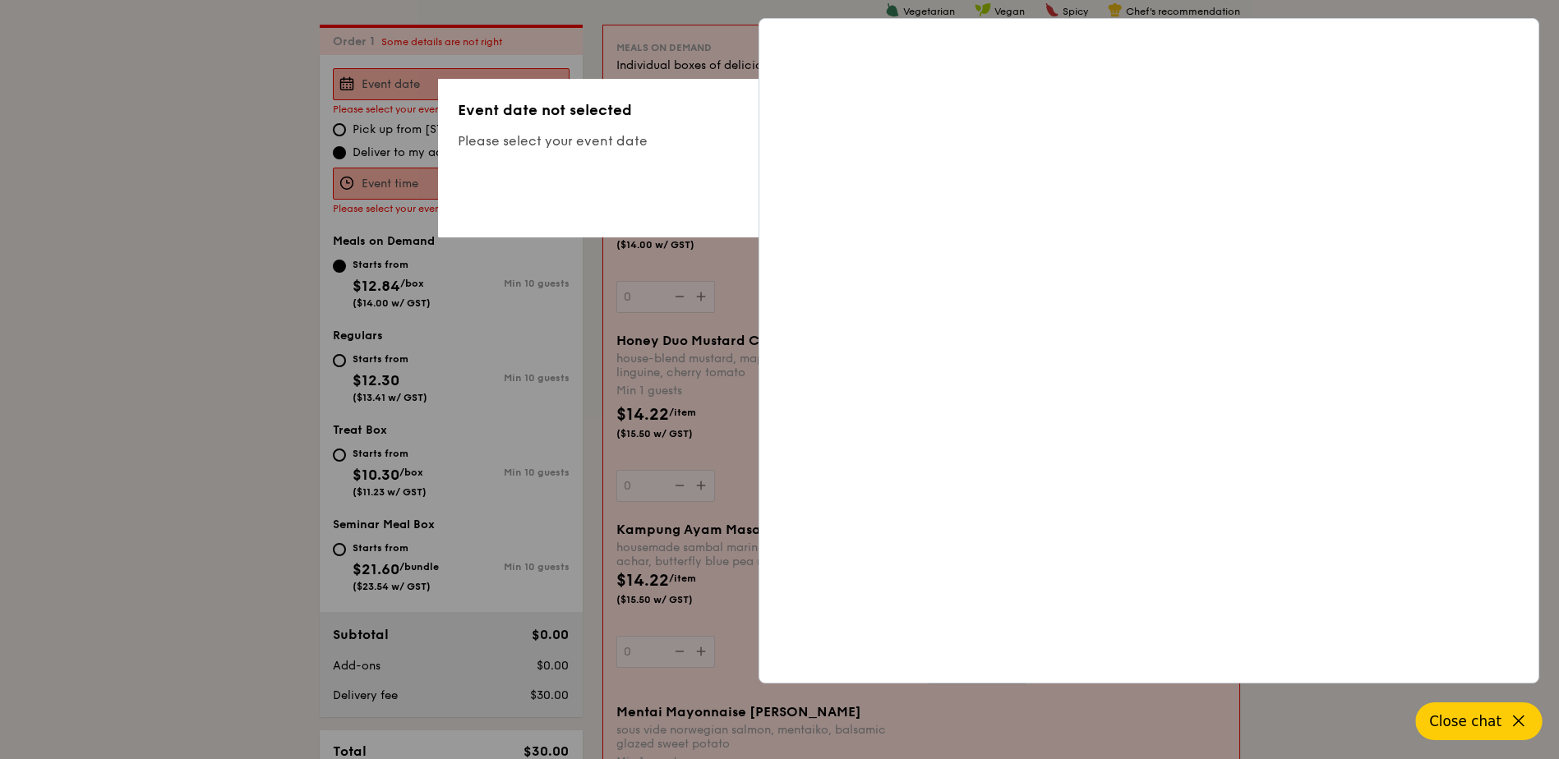
click at [1506, 708] on button "Close chat" at bounding box center [1479, 722] width 127 height 38
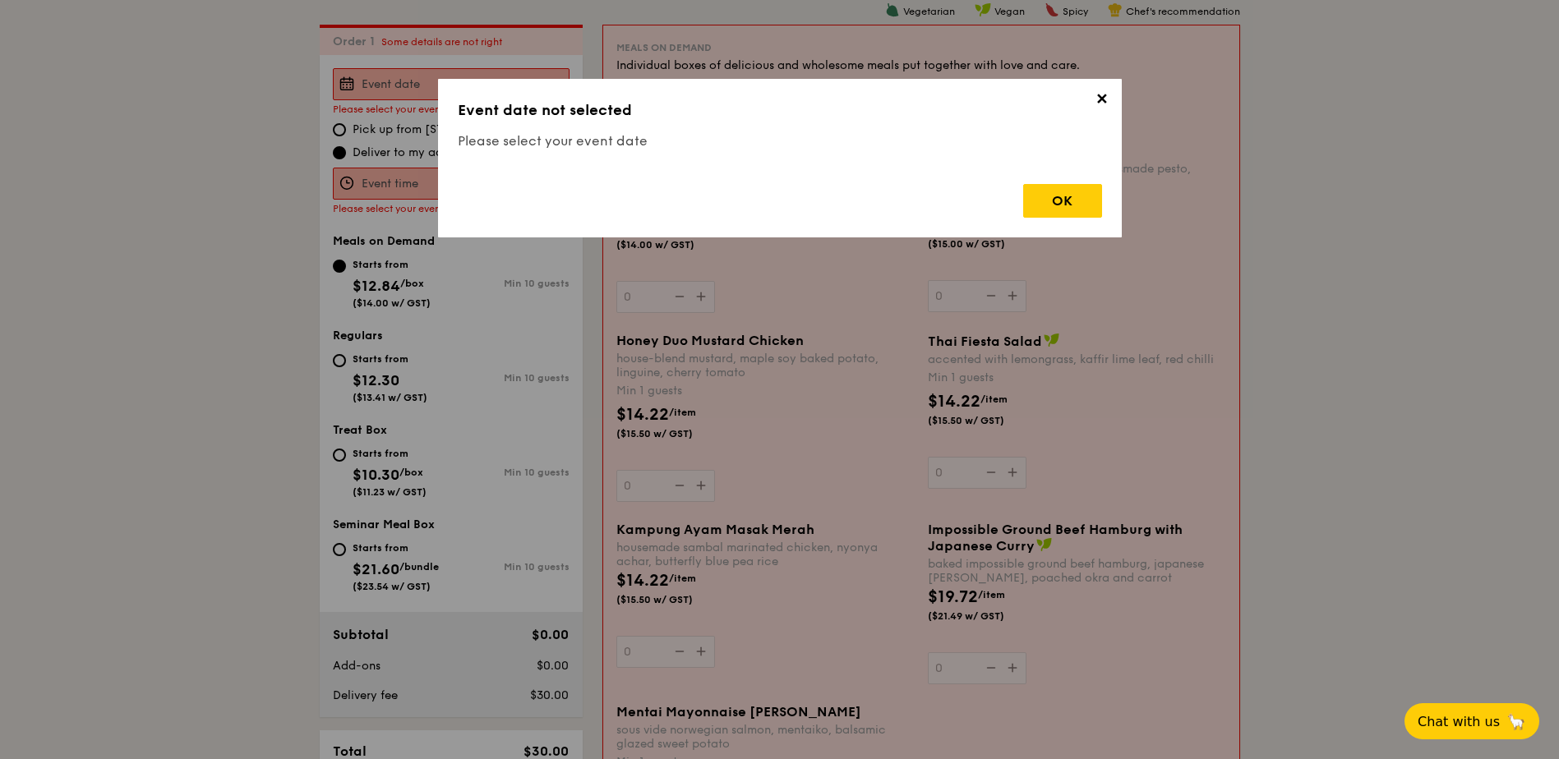
click at [1119, 100] on div "✕ Event date not selected Please select your event date OK" at bounding box center [780, 158] width 684 height 159
click at [1091, 108] on span "✕" at bounding box center [1102, 101] width 23 height 23
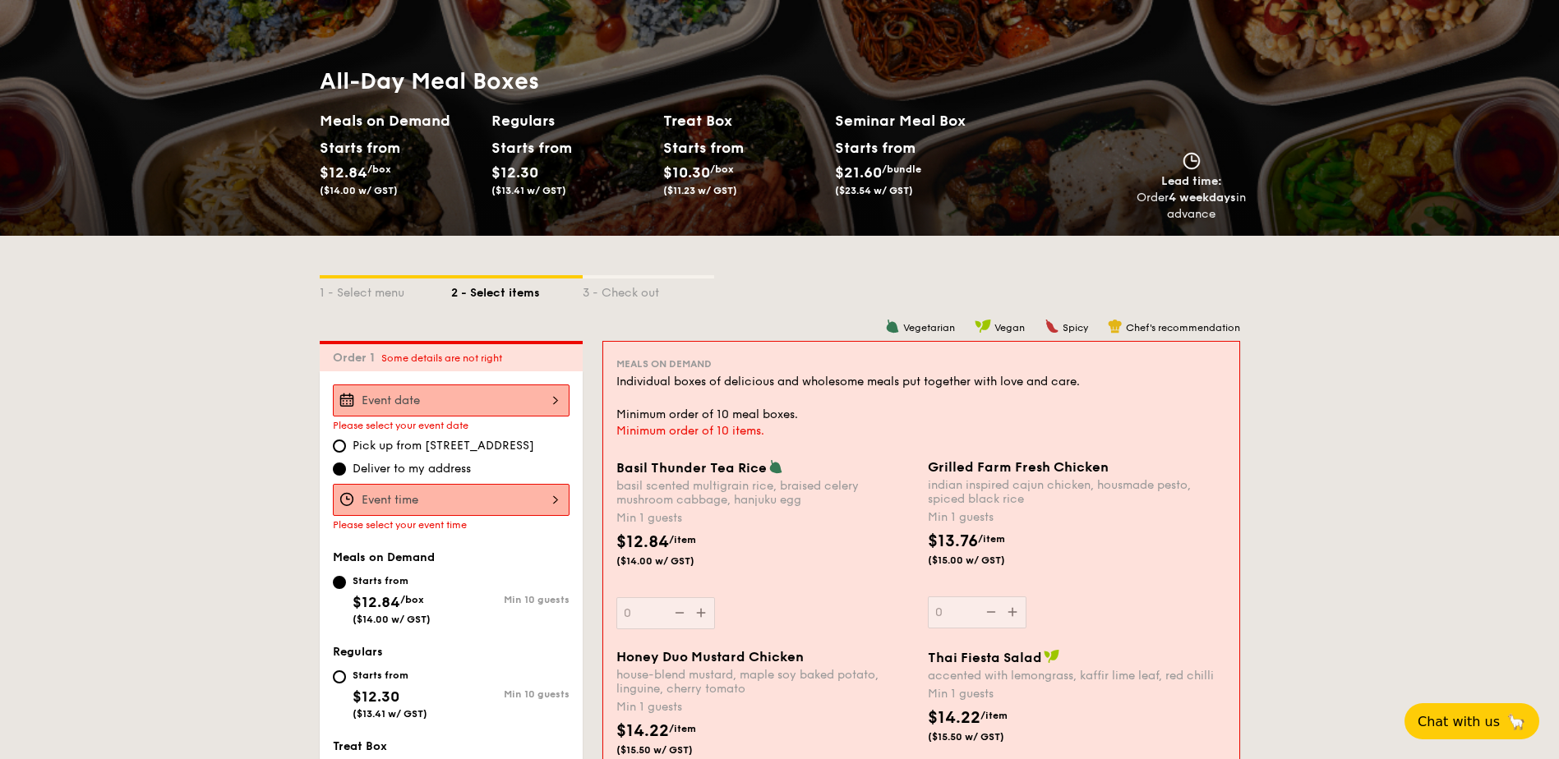
scroll to position [143, 0]
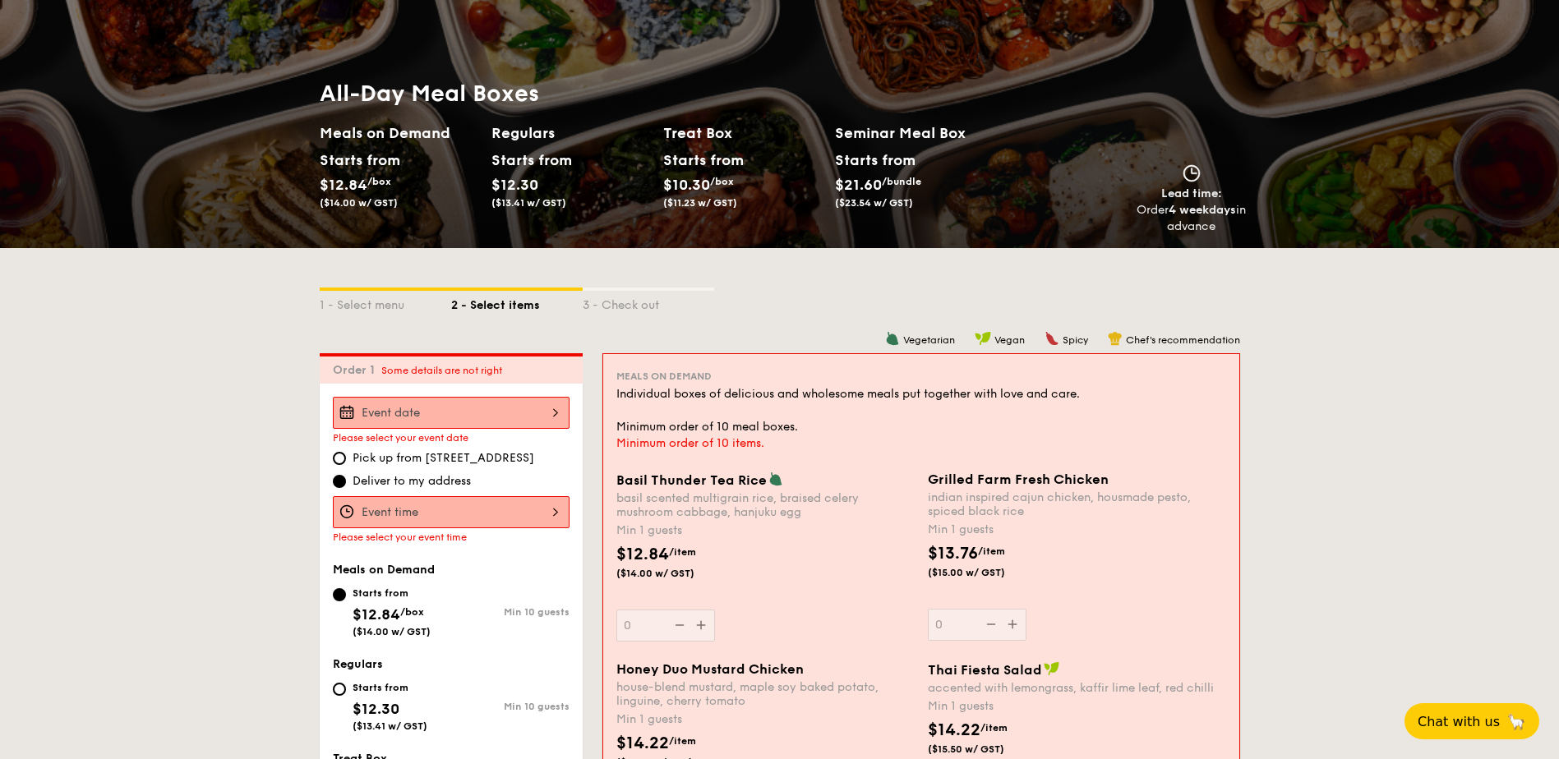
click at [768, 429] on div "Individual boxes of delicious and wholesome meals put together with love and ca…" at bounding box center [921, 410] width 610 height 49
drag, startPoint x: 828, startPoint y: 419, endPoint x: 639, endPoint y: 418, distance: 189.9
click at [639, 418] on div "Individual boxes of delicious and wholesome meals put together with love and ca…" at bounding box center [921, 410] width 610 height 49
drag, startPoint x: 639, startPoint y: 418, endPoint x: 759, endPoint y: 416, distance: 120.0
click at [759, 416] on div "Individual boxes of delicious and wholesome meals put together with love and ca…" at bounding box center [921, 410] width 610 height 49
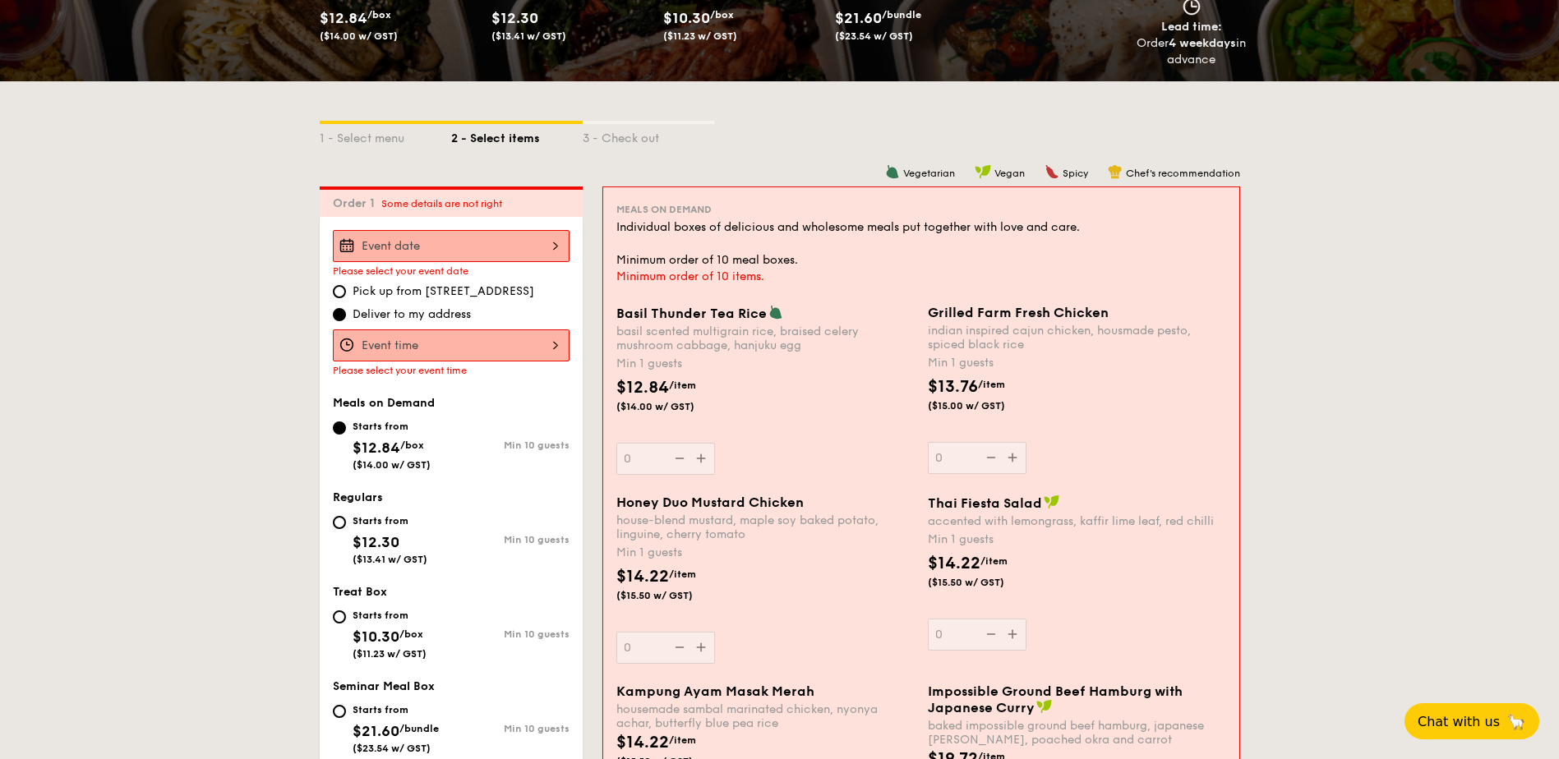
scroll to position [472, 0]
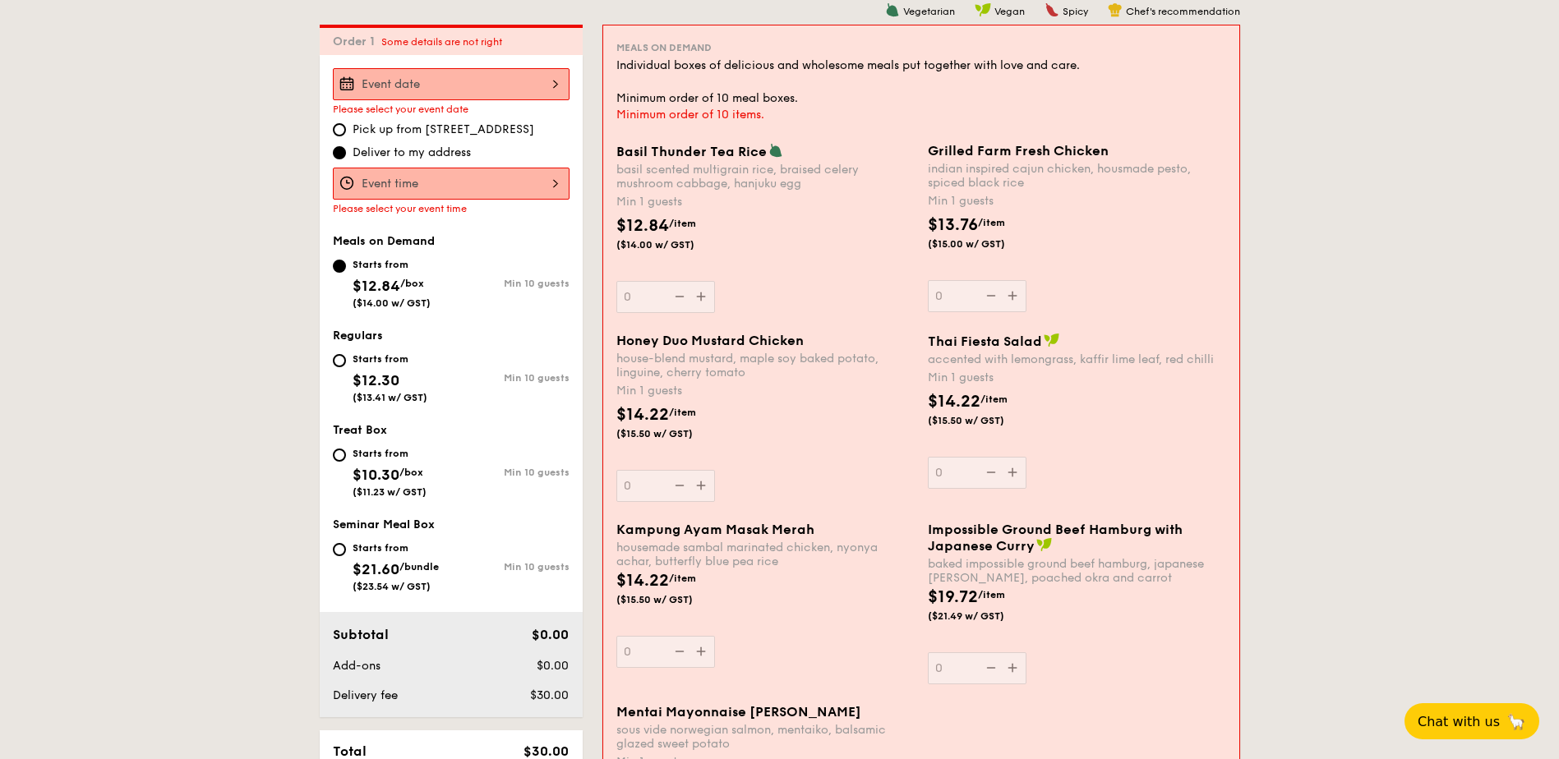
click at [700, 301] on div "Basil Thunder Tea [PERSON_NAME] scented multigrain rice, braised celery mushroo…" at bounding box center [765, 228] width 298 height 170
click at [700, 301] on input "0" at bounding box center [665, 297] width 99 height 32
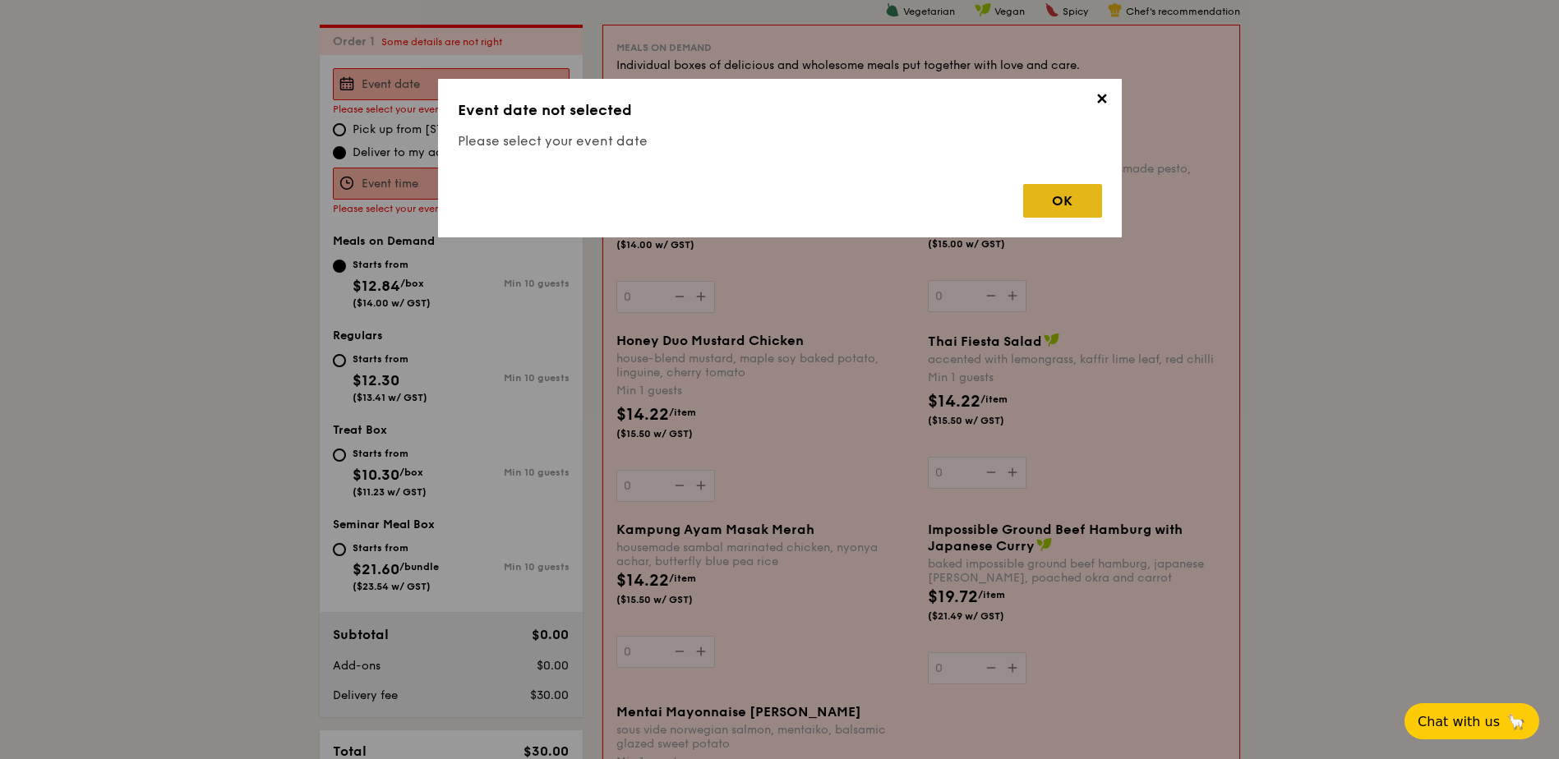
click at [1079, 189] on div "OK" at bounding box center [1062, 201] width 79 height 34
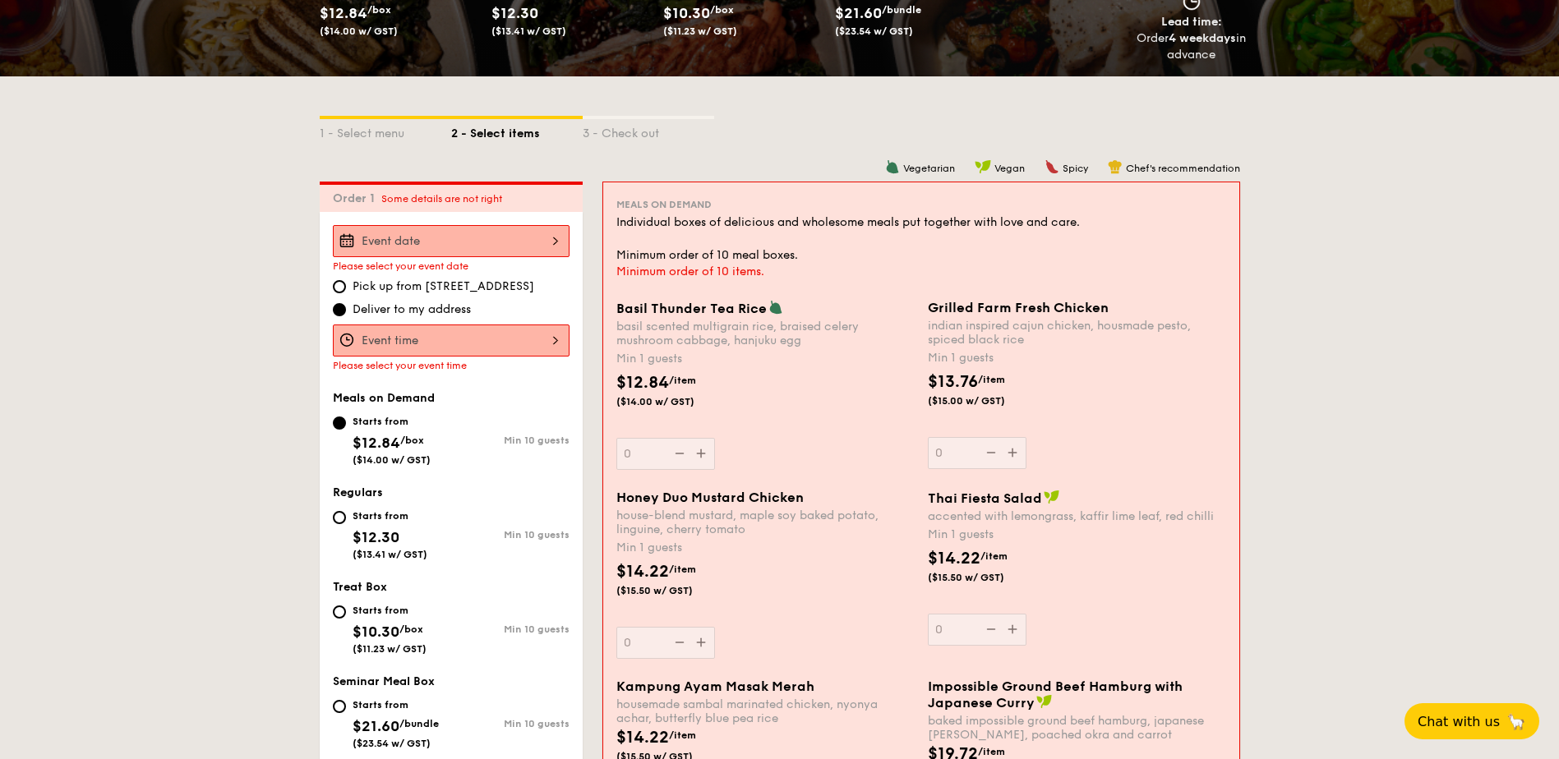
scroll to position [307, 0]
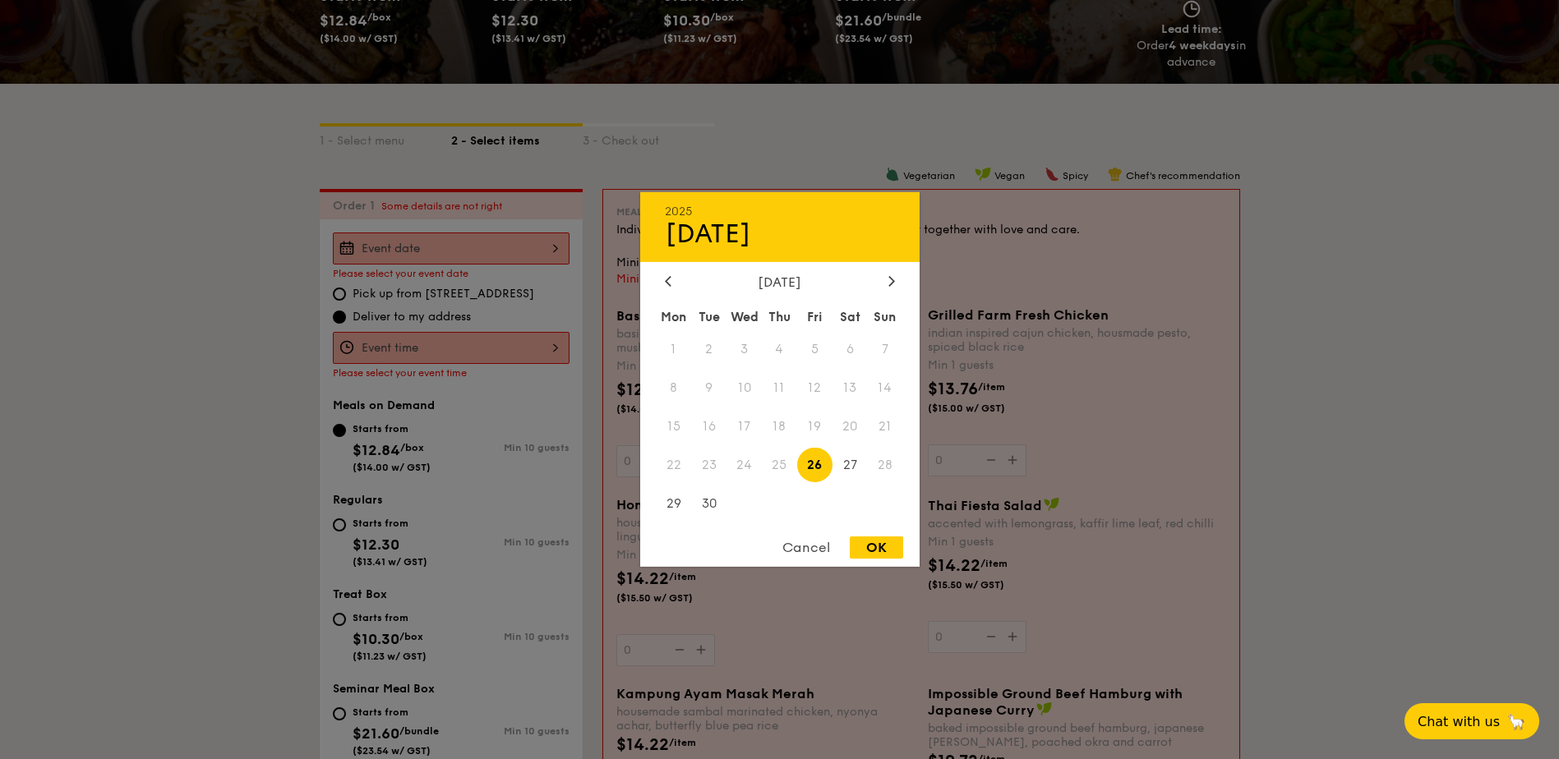
click at [473, 249] on div "2025 Sep [DATE] Tue Wed Thu Fri Sat Sun 1 2 3 4 5 6 7 8 9 10 11 12 13 14 15 16 …" at bounding box center [451, 249] width 237 height 32
click at [470, 308] on div at bounding box center [779, 379] width 1559 height 759
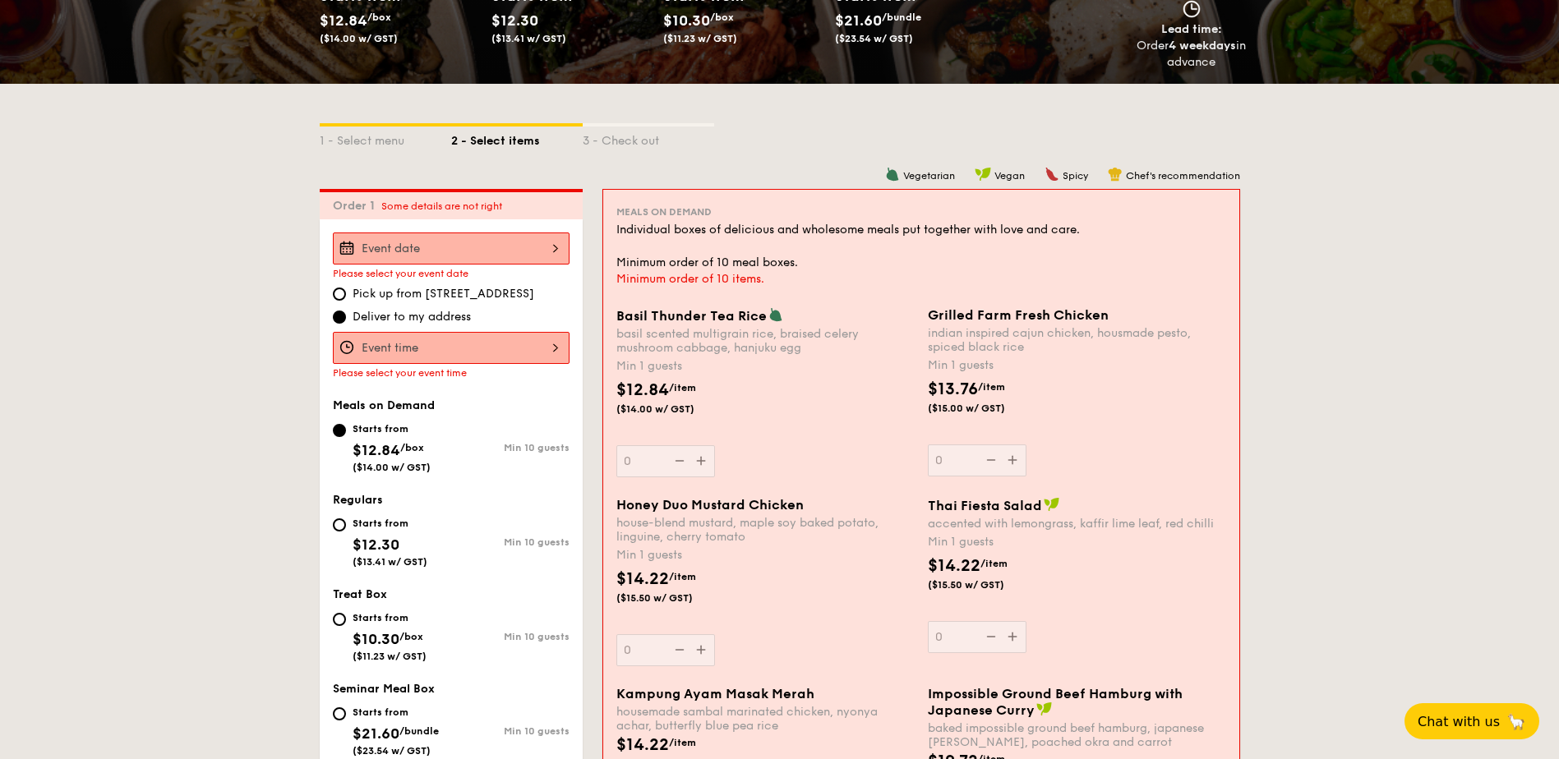
click at [459, 291] on span "Pick up from [STREET_ADDRESS]" at bounding box center [444, 294] width 182 height 16
click at [346, 291] on input "Pick up from [STREET_ADDRESS]" at bounding box center [339, 294] width 13 height 13
radio input "true"
click at [519, 248] on div at bounding box center [451, 249] width 237 height 32
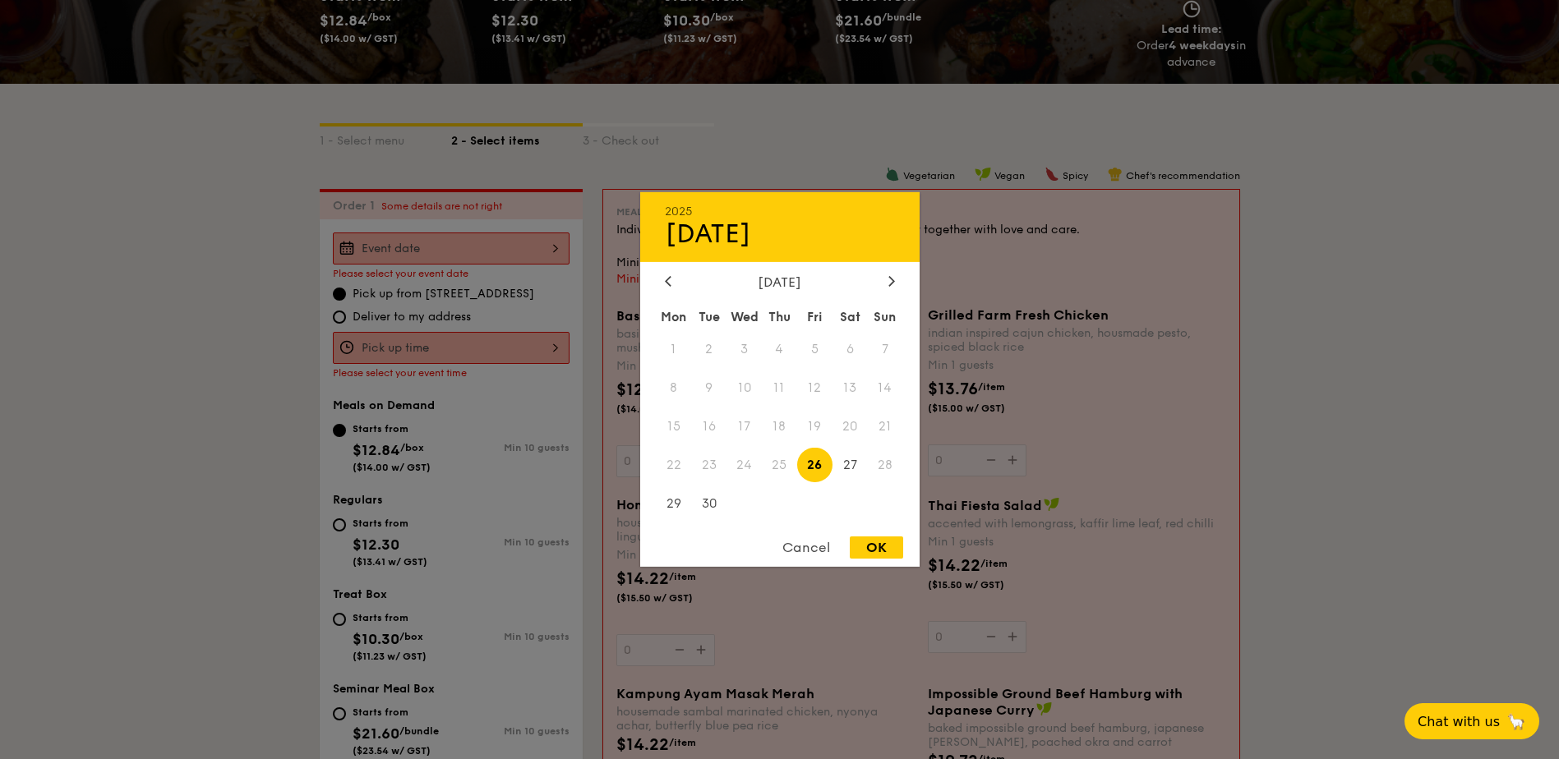
click at [814, 464] on span "26" at bounding box center [814, 464] width 35 height 35
click at [870, 546] on div "OK" at bounding box center [876, 548] width 53 height 22
type input "[DATE]"
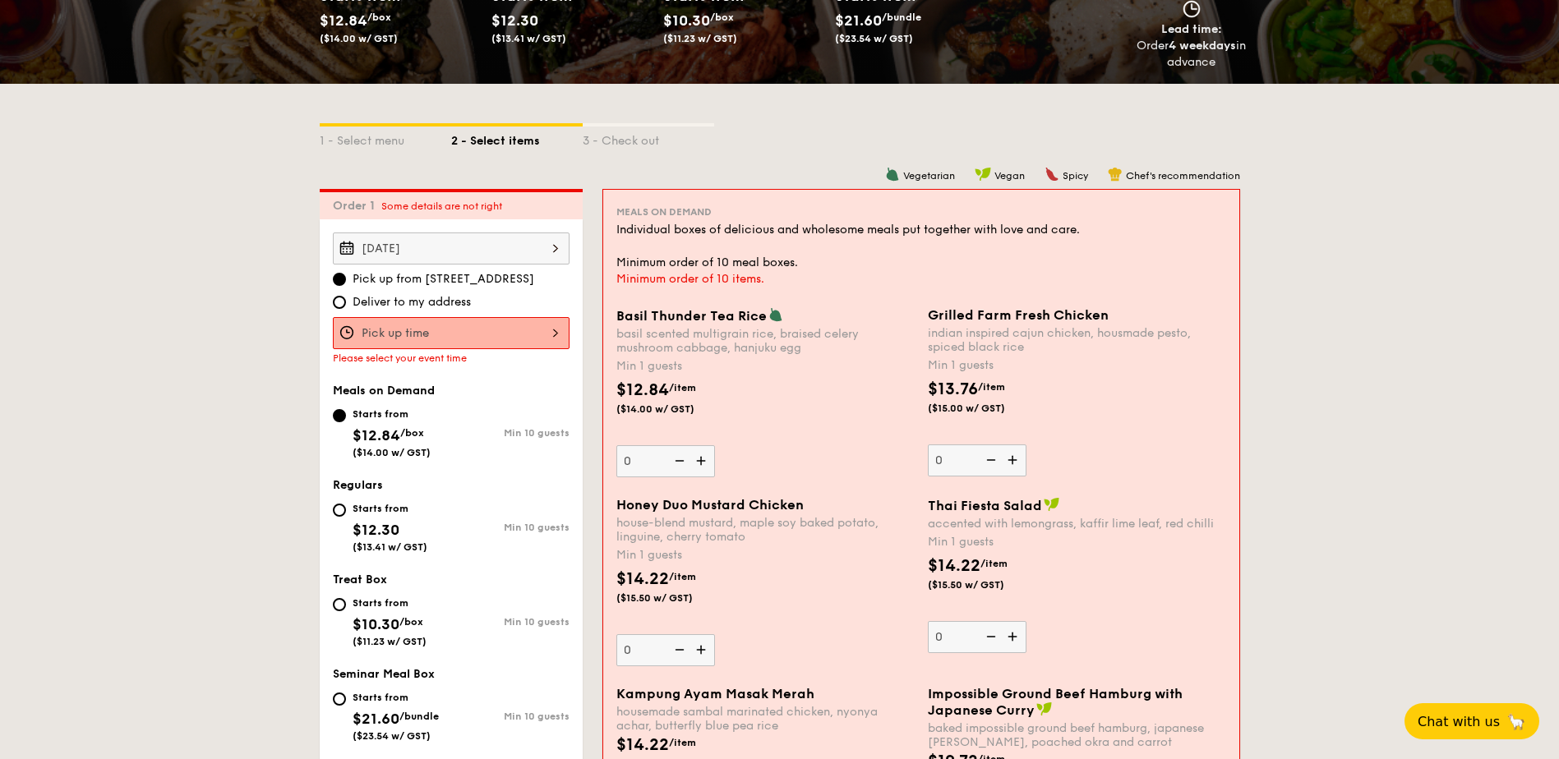
click at [442, 301] on span "Deliver to my address" at bounding box center [412, 302] width 118 height 16
click at [346, 301] on input "Deliver to my address" at bounding box center [339, 302] width 13 height 13
radio input "true"
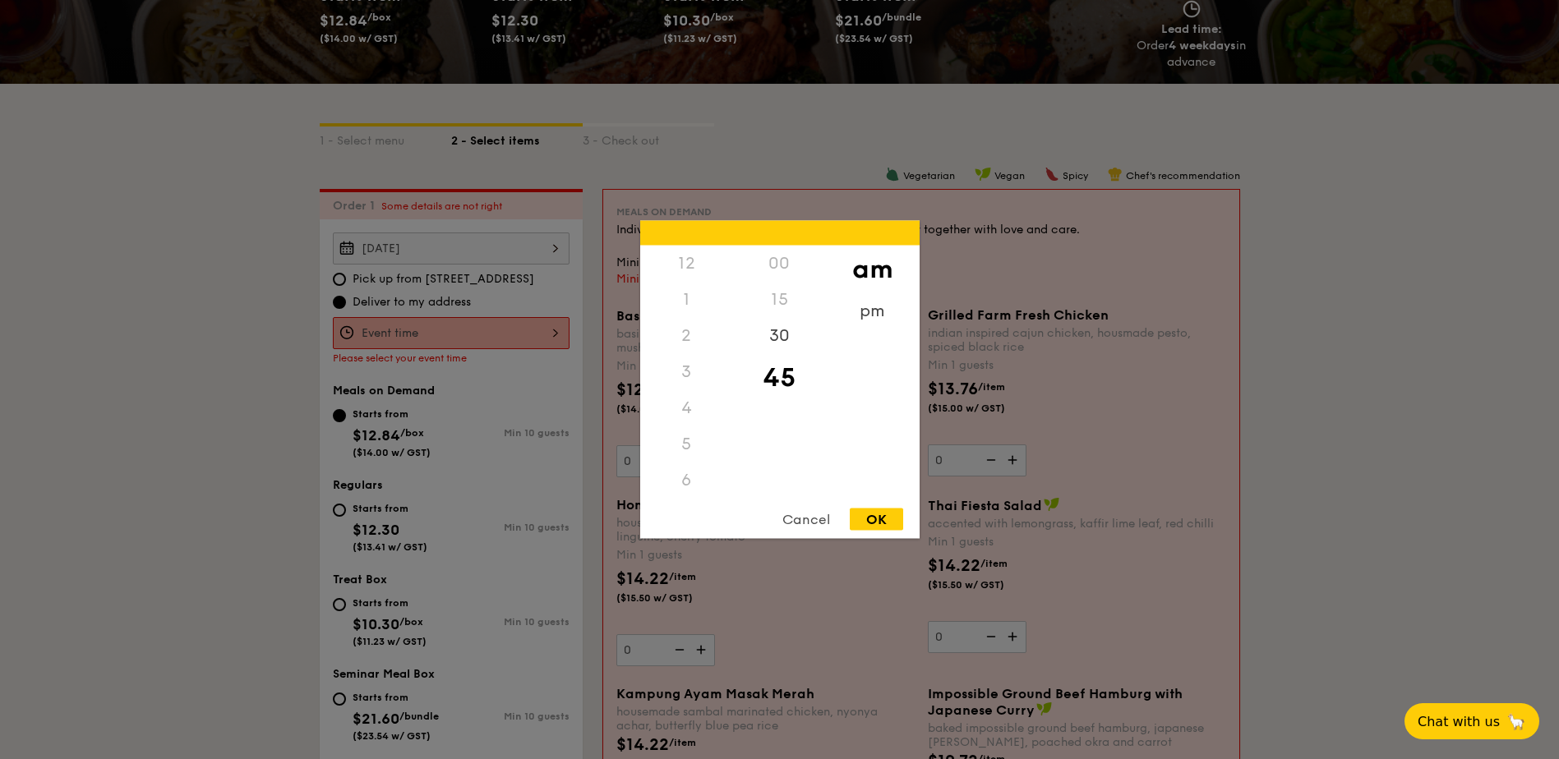
click at [464, 323] on div "12 1 2 3 4 5 6 7 8 9 10 11 00 15 30 45 am pm Cancel OK" at bounding box center [451, 333] width 237 height 32
click at [690, 478] on div "11" at bounding box center [686, 498] width 93 height 48
click at [871, 267] on div "am" at bounding box center [872, 270] width 93 height 48
click at [859, 519] on div "OK" at bounding box center [876, 520] width 53 height 22
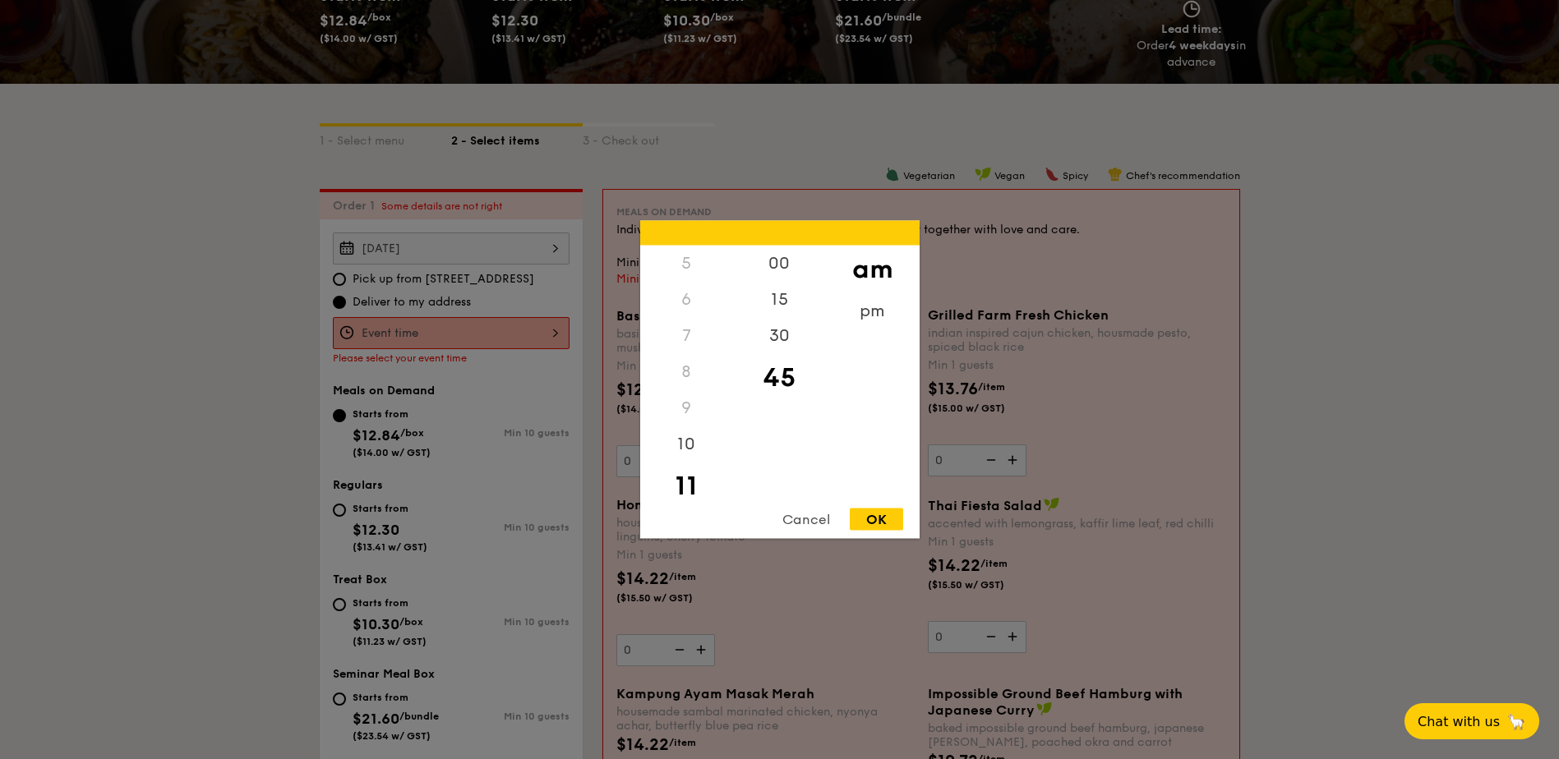
type input "11:45AM"
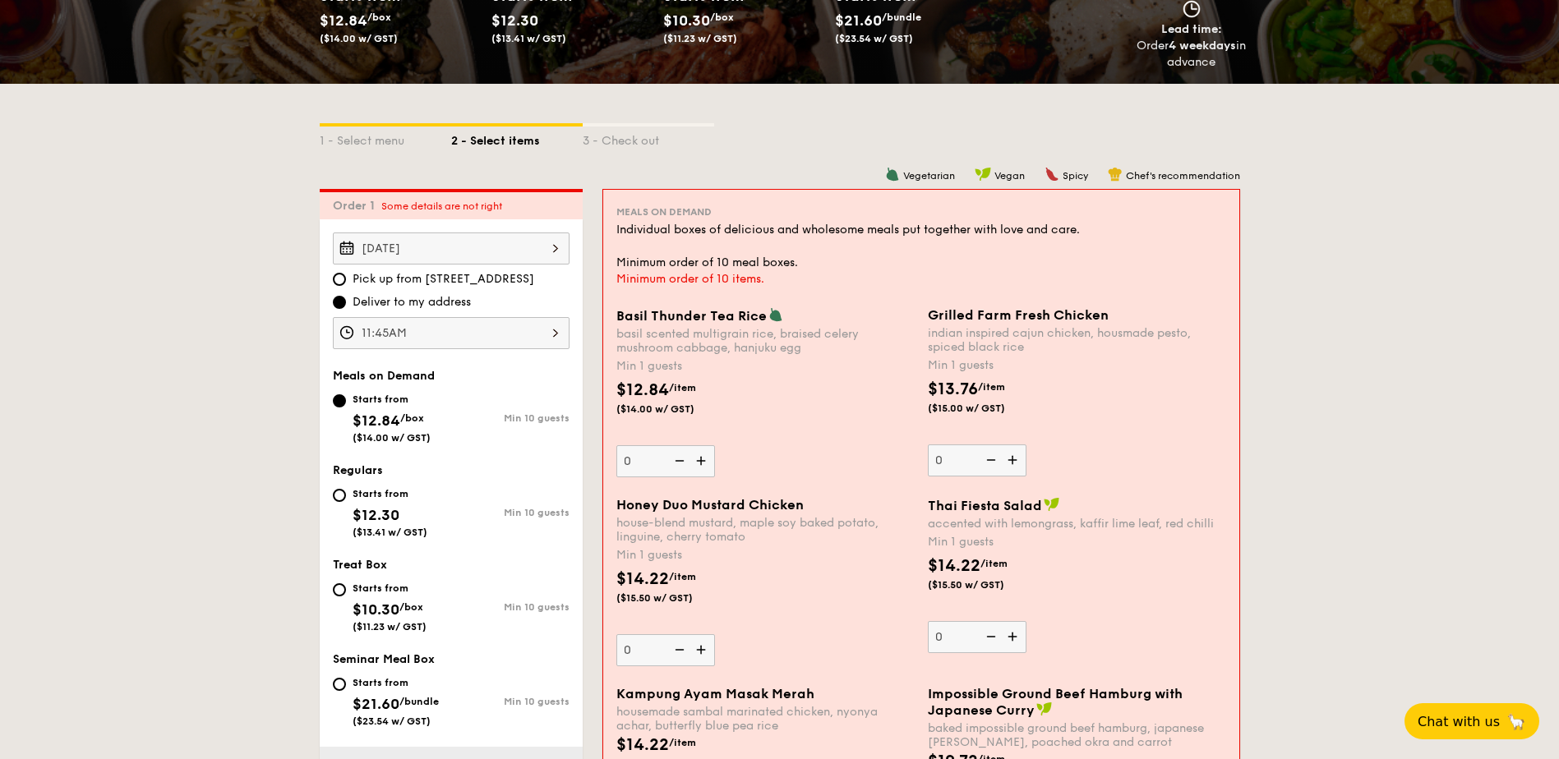
click at [700, 462] on img at bounding box center [702, 460] width 25 height 31
click at [700, 462] on input "0" at bounding box center [665, 461] width 99 height 32
click at [700, 462] on img at bounding box center [702, 460] width 25 height 31
click at [700, 462] on input "1" at bounding box center [665, 461] width 99 height 32
type input "2"
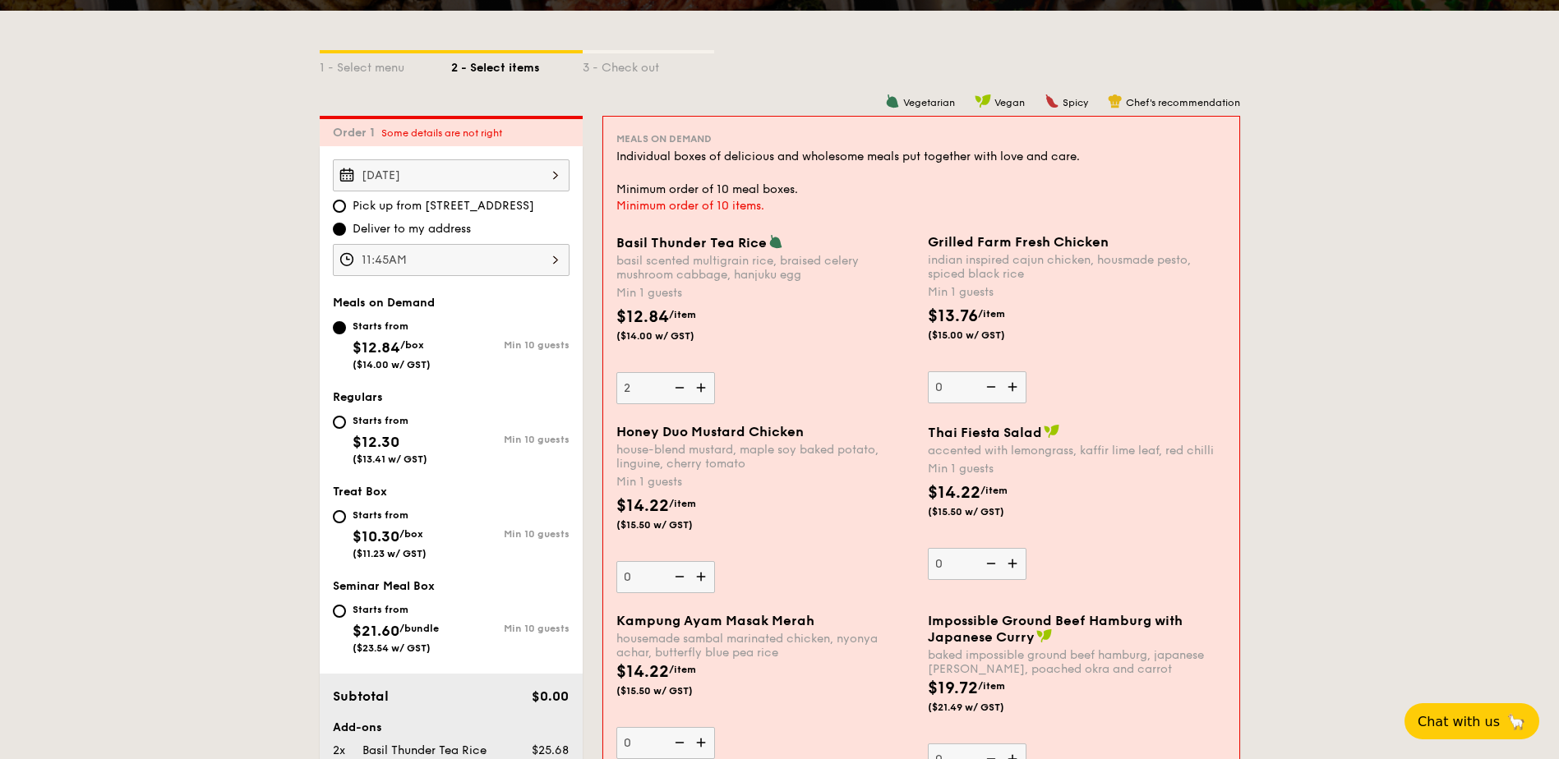
scroll to position [472, 0]
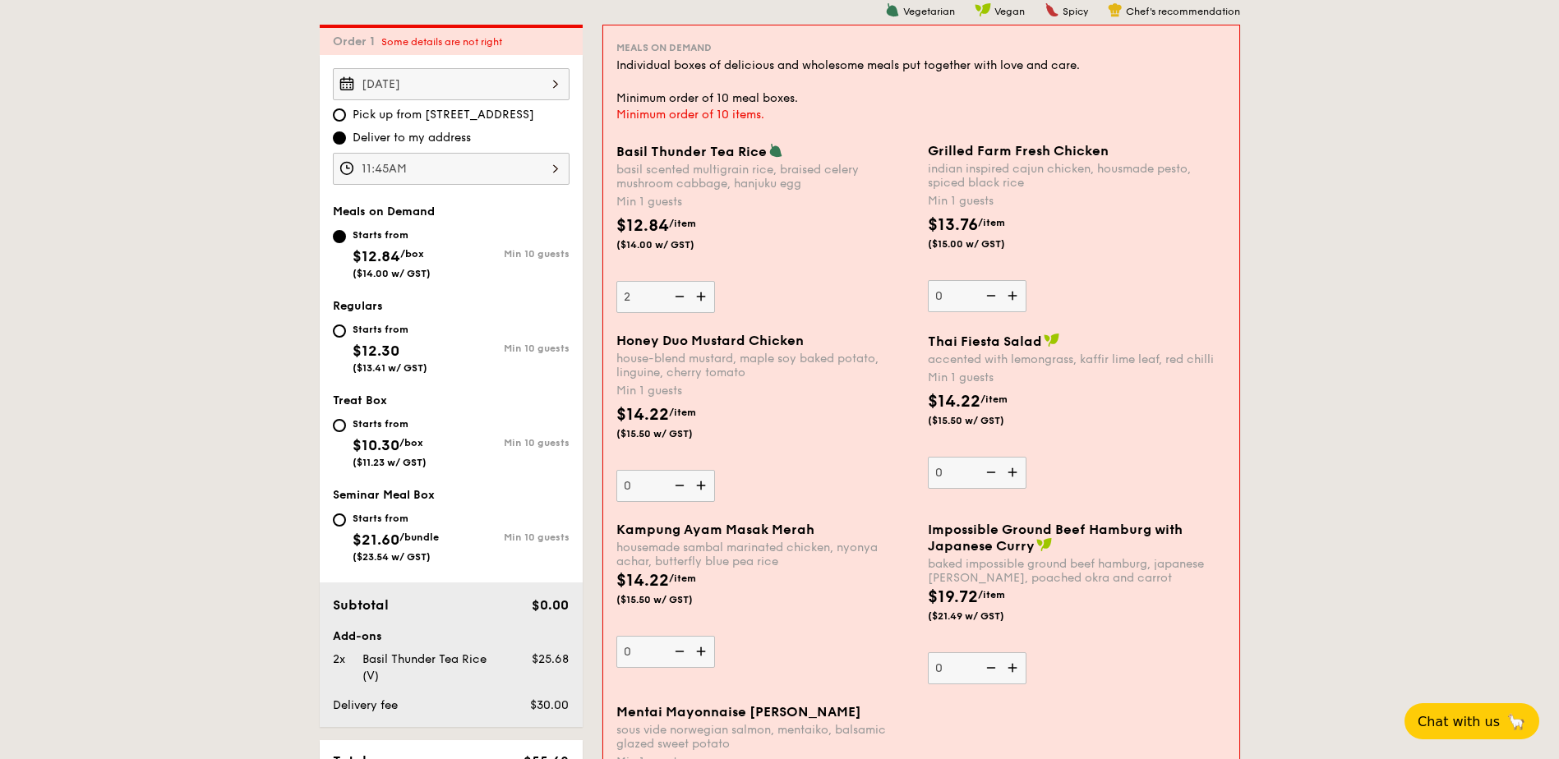
click at [698, 487] on img at bounding box center [702, 485] width 25 height 31
click at [698, 487] on input "0" at bounding box center [665, 486] width 99 height 32
click at [698, 487] on img at bounding box center [702, 485] width 25 height 31
click at [698, 487] on input "1" at bounding box center [665, 486] width 99 height 32
click at [698, 487] on img at bounding box center [702, 485] width 25 height 31
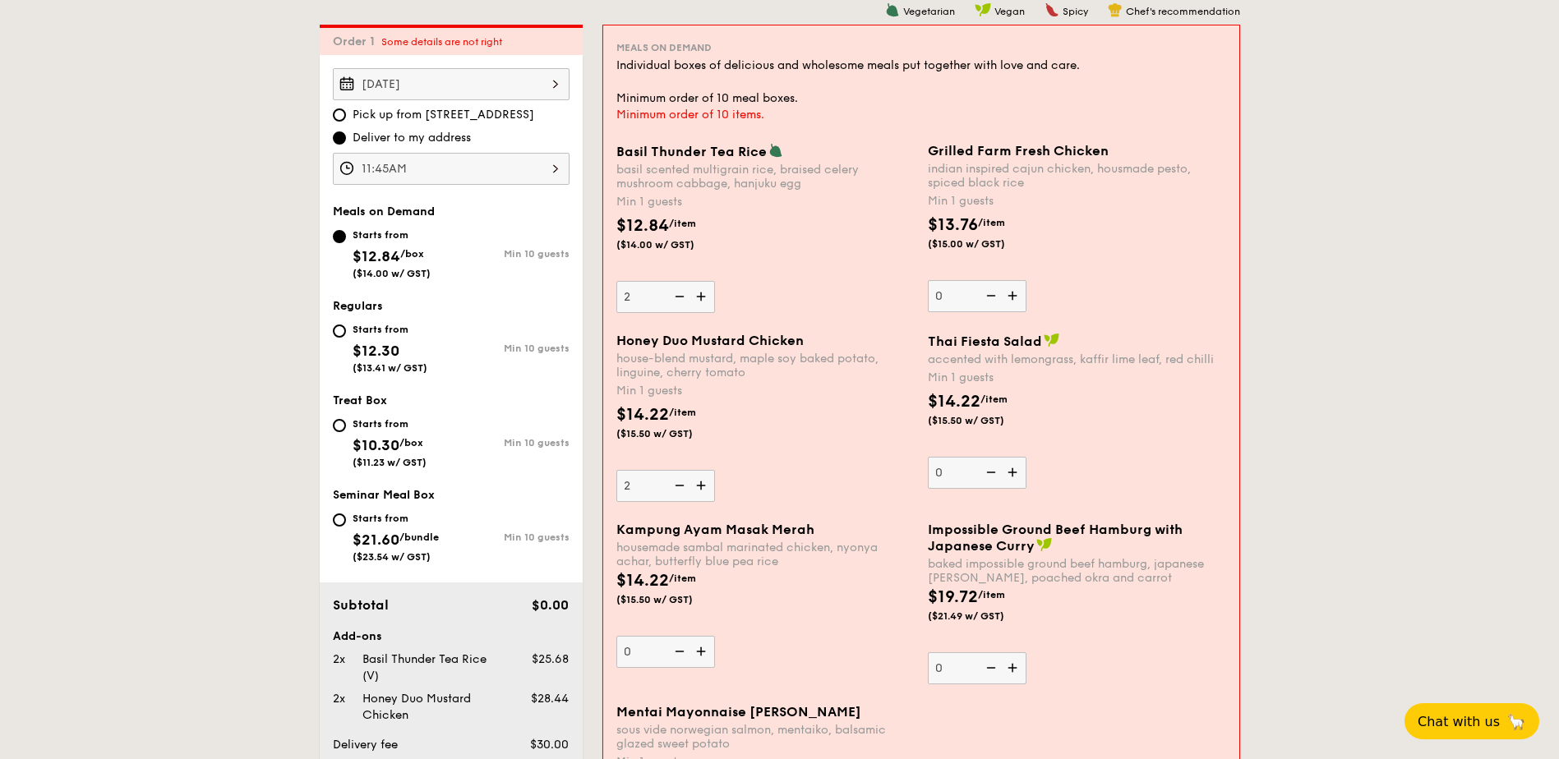
click at [698, 487] on input "2" at bounding box center [665, 486] width 99 height 32
click at [698, 487] on img at bounding box center [702, 485] width 25 height 31
click at [698, 487] on input "3" at bounding box center [665, 486] width 99 height 32
click at [698, 487] on img at bounding box center [702, 485] width 25 height 31
click at [698, 487] on input "4" at bounding box center [665, 486] width 99 height 32
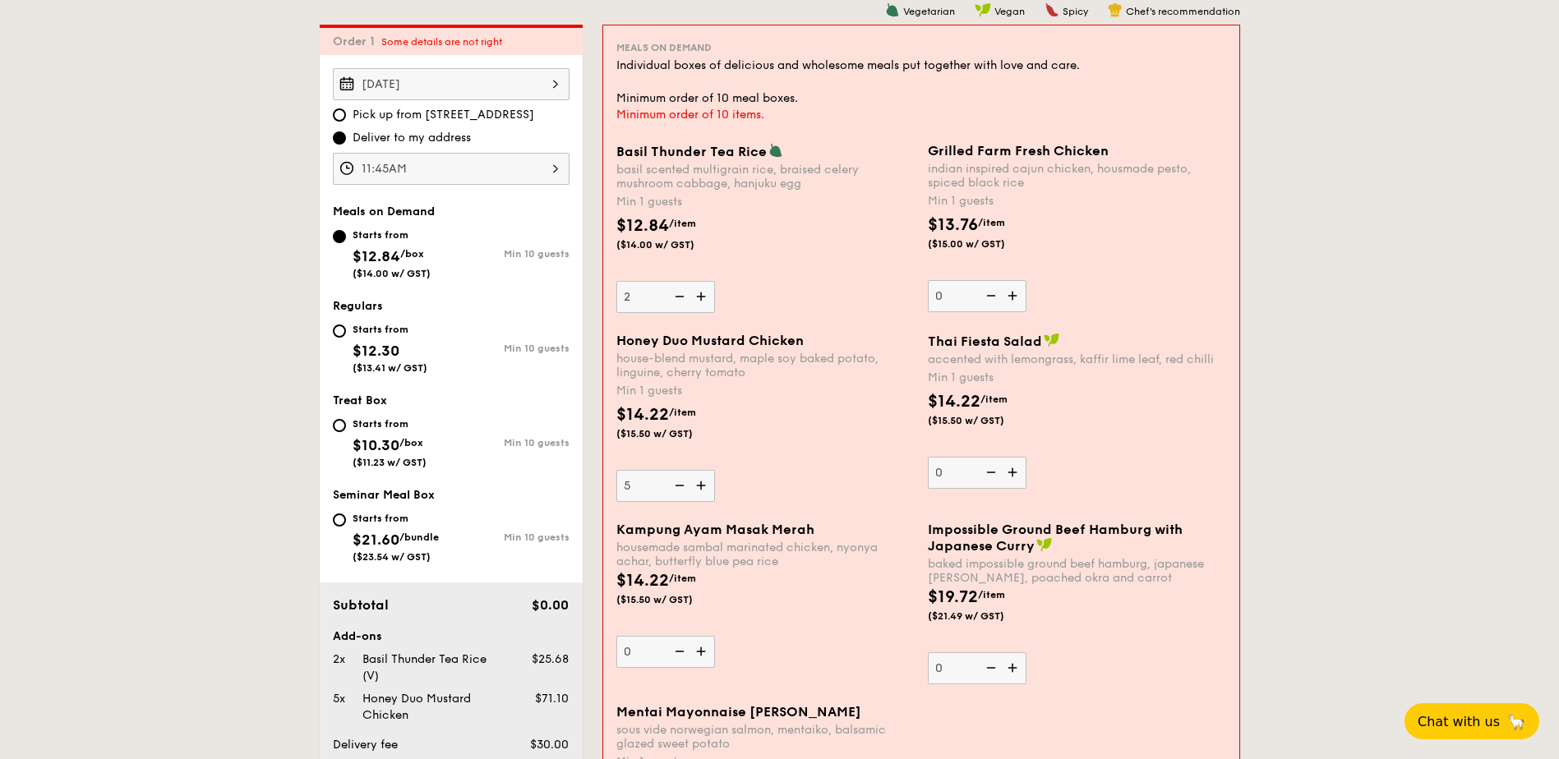
click at [698, 487] on img at bounding box center [702, 485] width 25 height 31
click at [698, 487] on input "5" at bounding box center [665, 486] width 99 height 32
click at [698, 487] on img at bounding box center [702, 485] width 25 height 31
click at [698, 487] on input "6" at bounding box center [665, 486] width 99 height 32
click at [698, 487] on img at bounding box center [702, 485] width 25 height 31
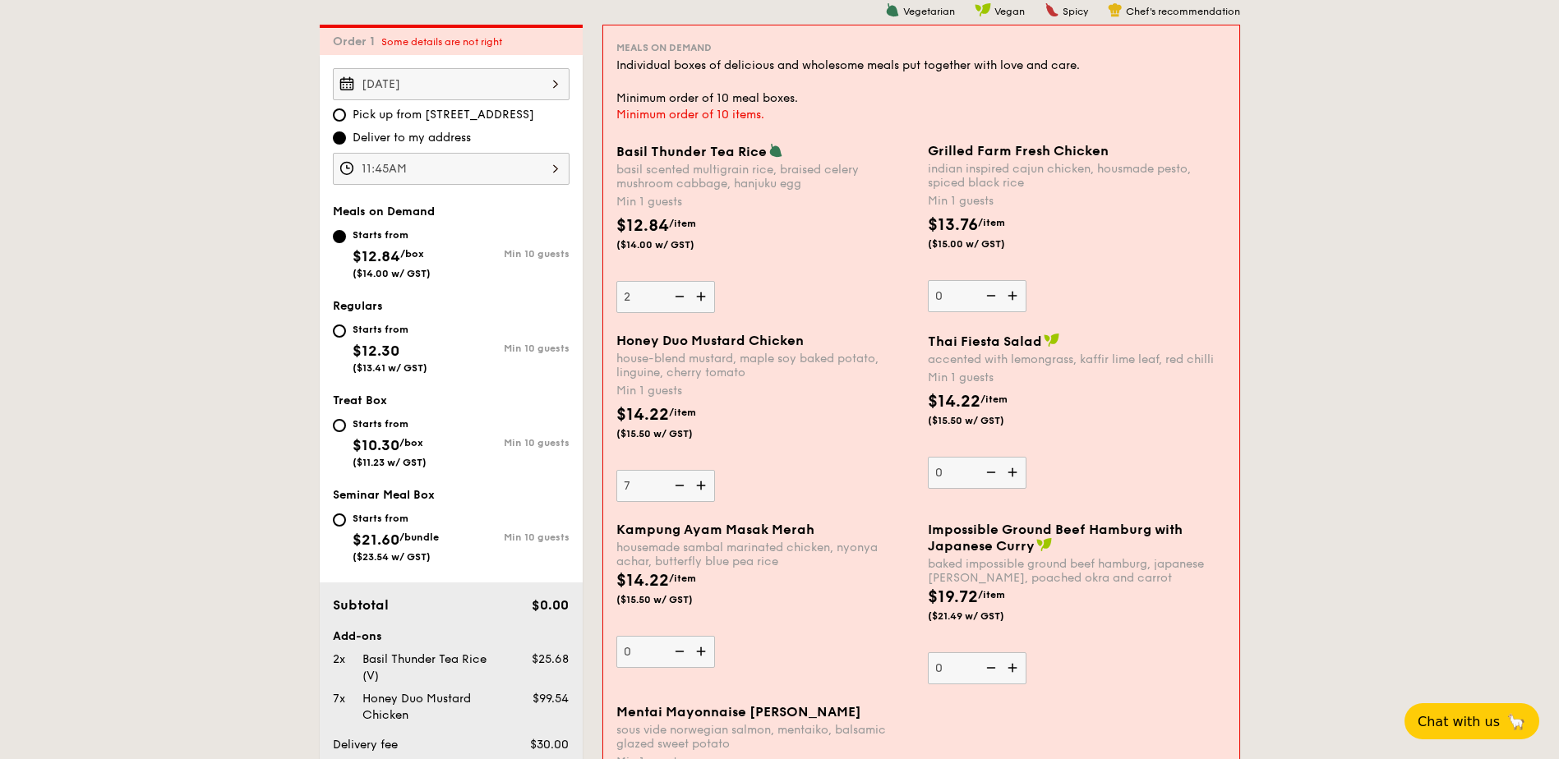
click at [698, 487] on input "7" at bounding box center [665, 486] width 99 height 32
type input "8"
click at [698, 487] on div "Honey Duo Mustard Chicken house-blend mustard, maple soy baked potato, linguine…" at bounding box center [921, 427] width 623 height 189
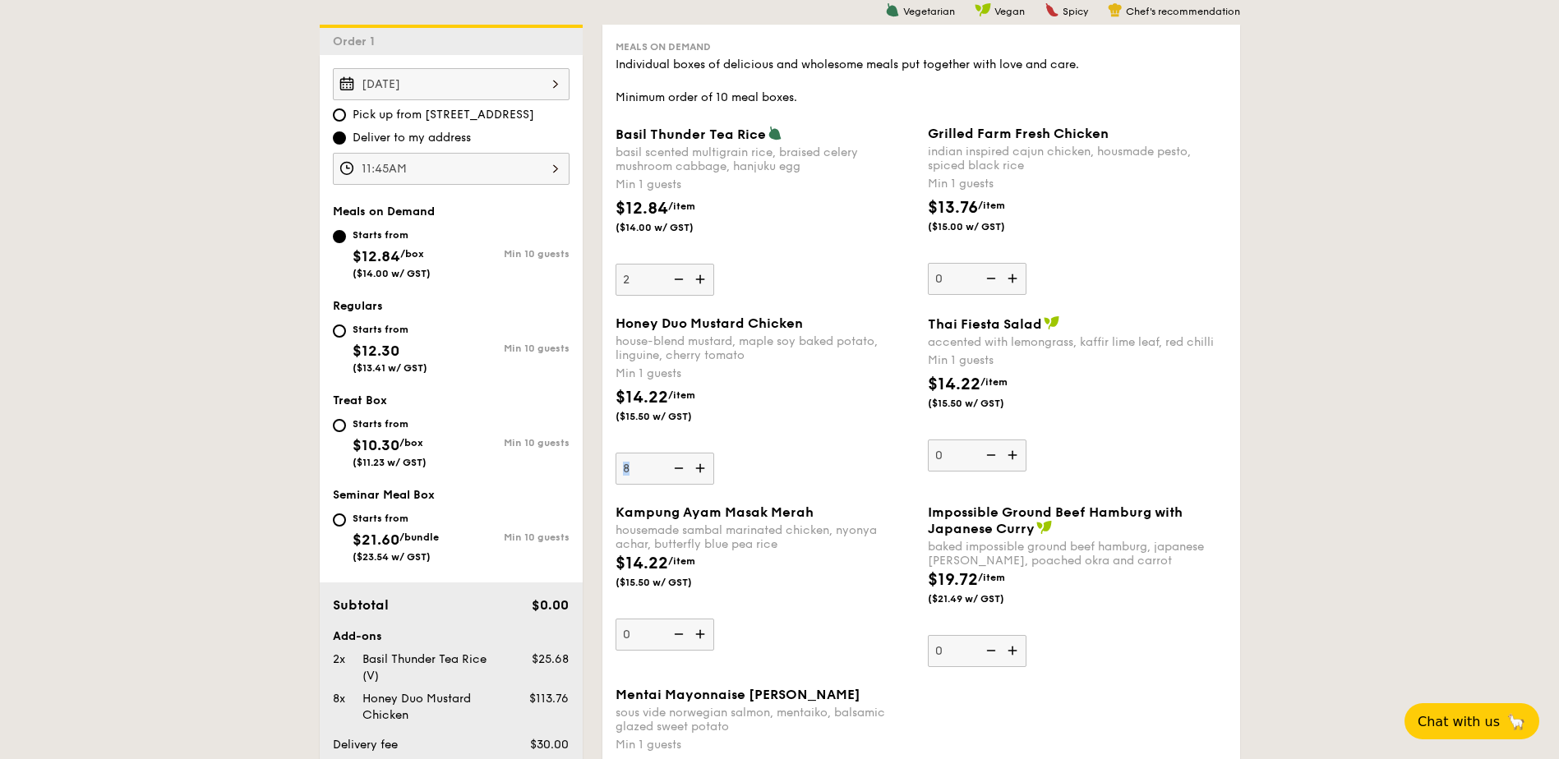
click at [698, 487] on div "Honey Duo Mustard Chicken house-blend mustard, maple soy baked potato, linguine…" at bounding box center [921, 410] width 625 height 189
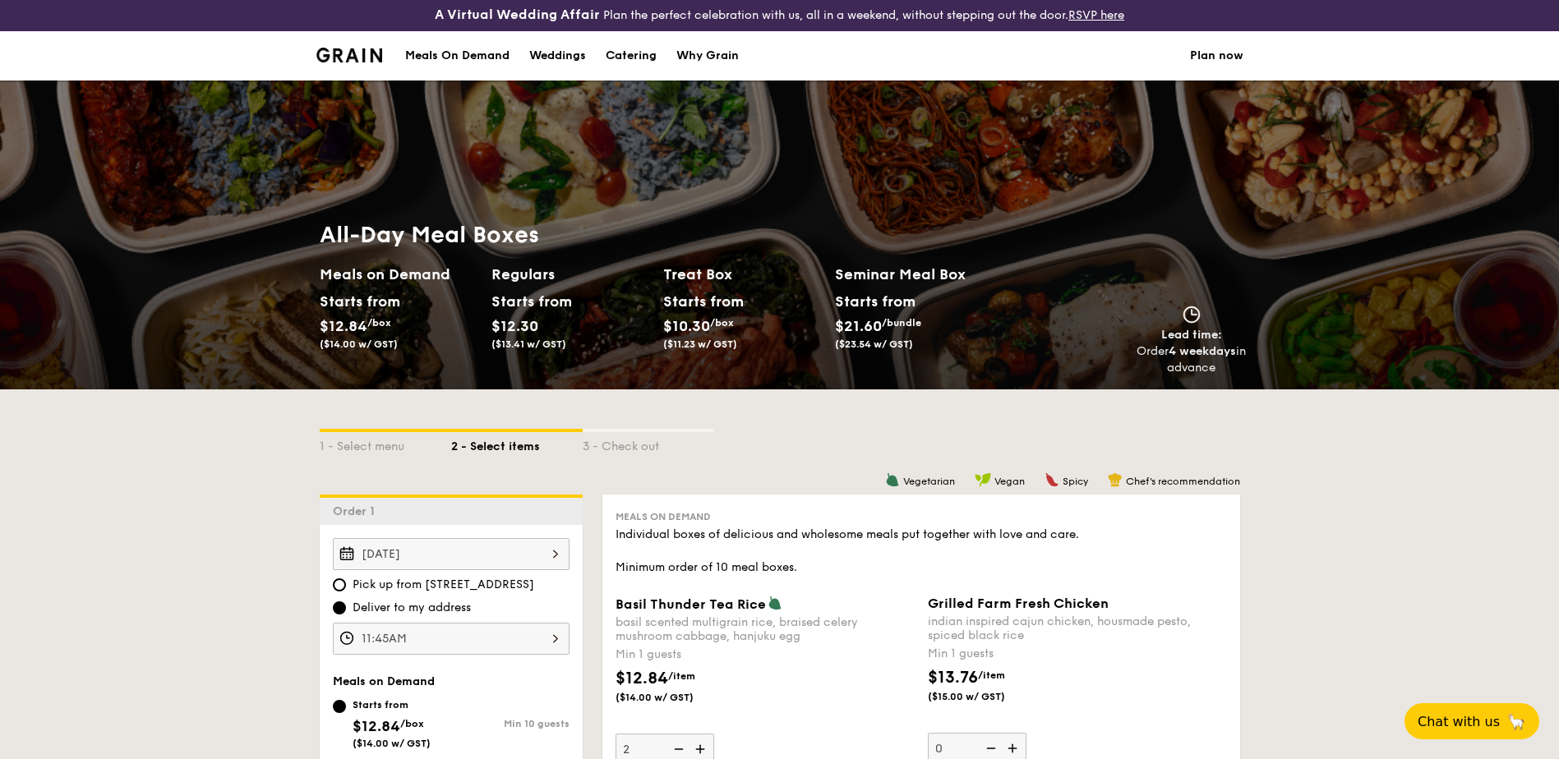
scroll to position [0, 0]
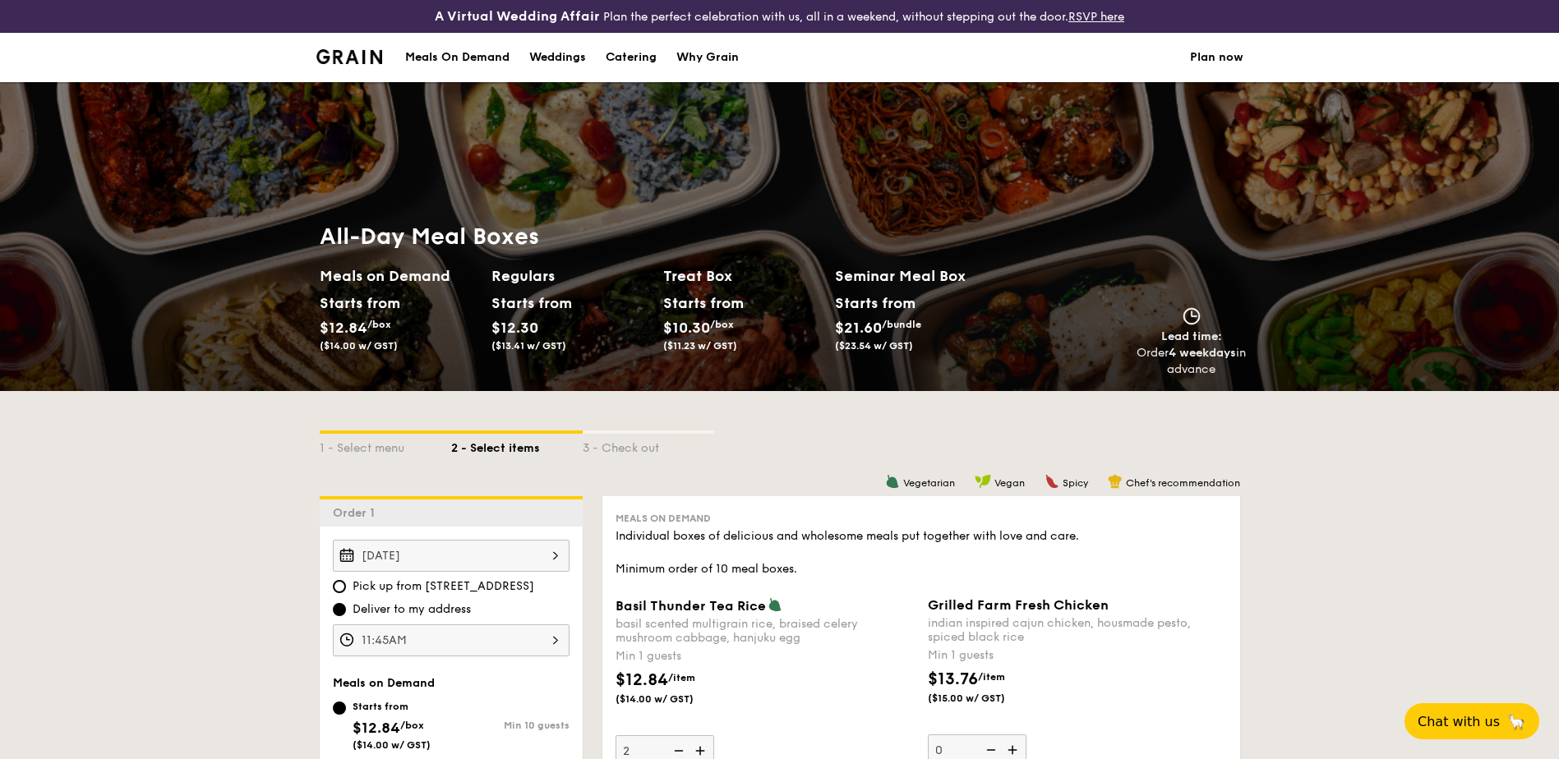
select select
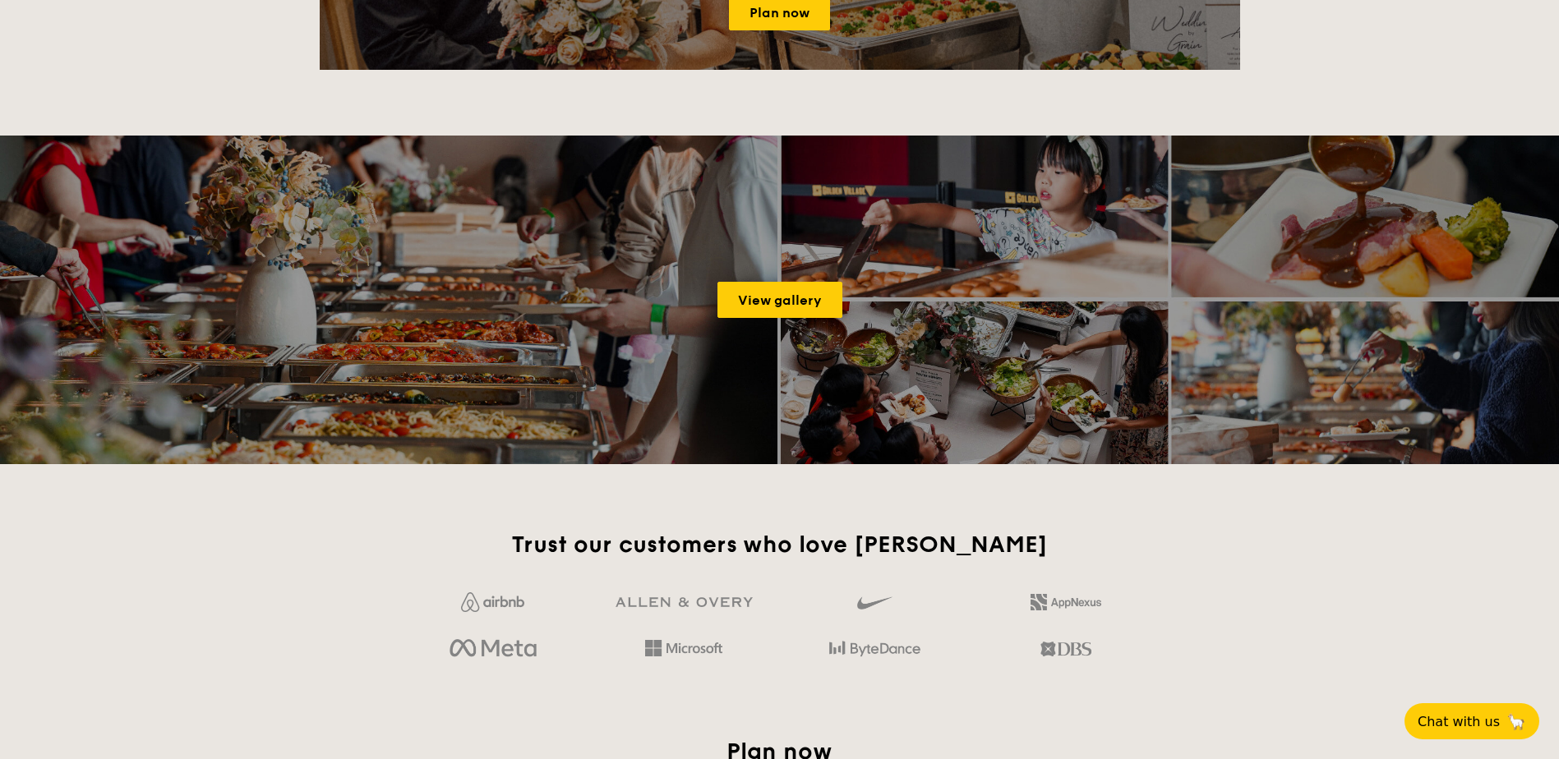
scroll to position [2125, 0]
